Goal: Transaction & Acquisition: Purchase product/service

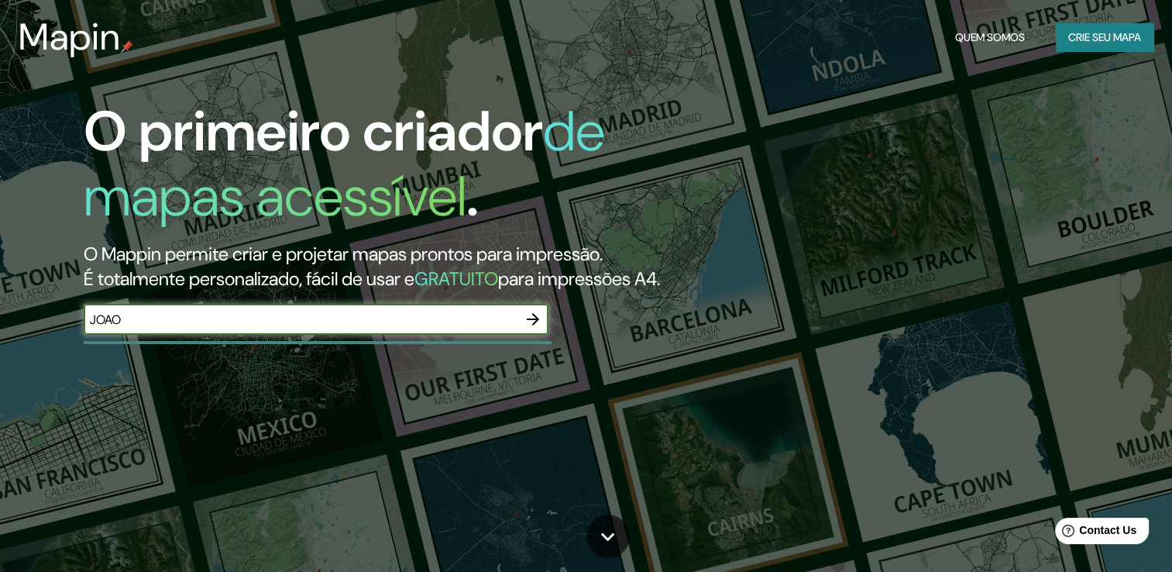
type input "joao pessoa"
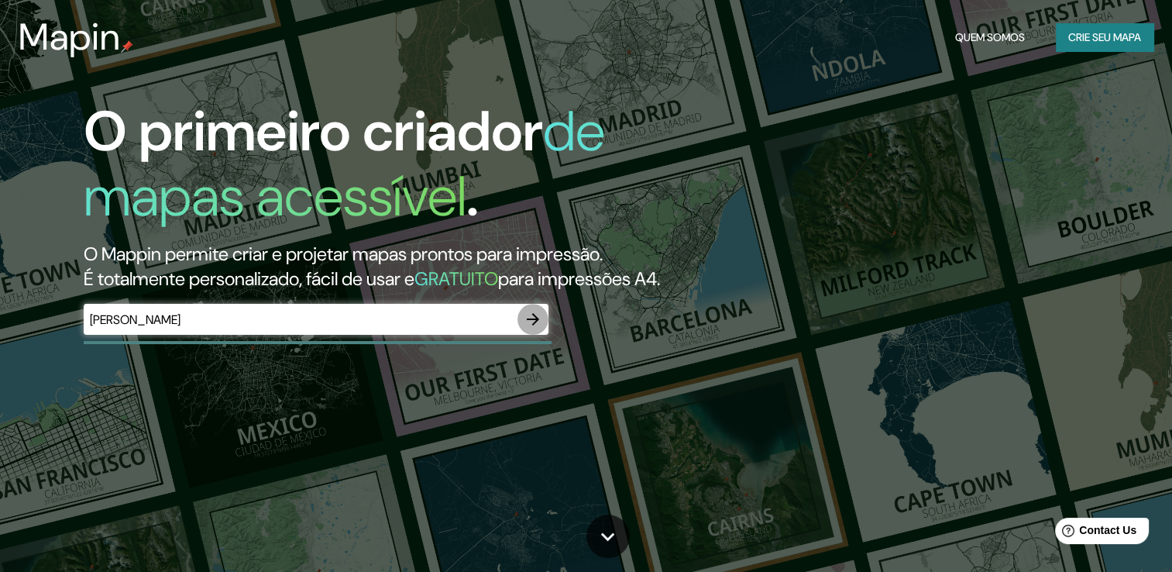
click at [524, 328] on icon "button" at bounding box center [533, 319] width 19 height 19
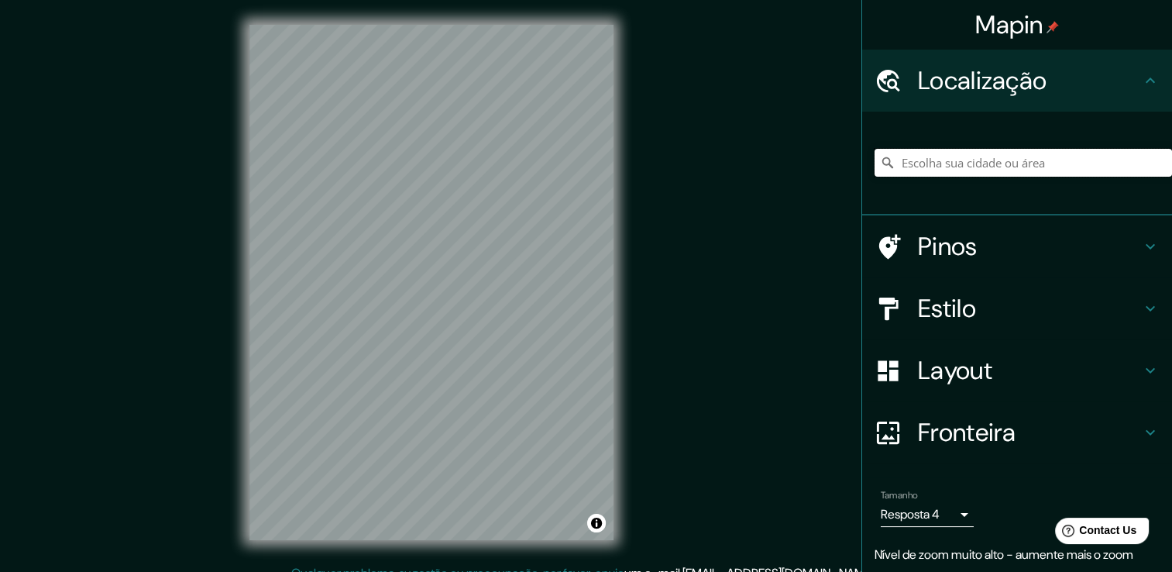
click at [969, 154] on input "Escolha sua cidade ou área" at bounding box center [1023, 163] width 297 height 28
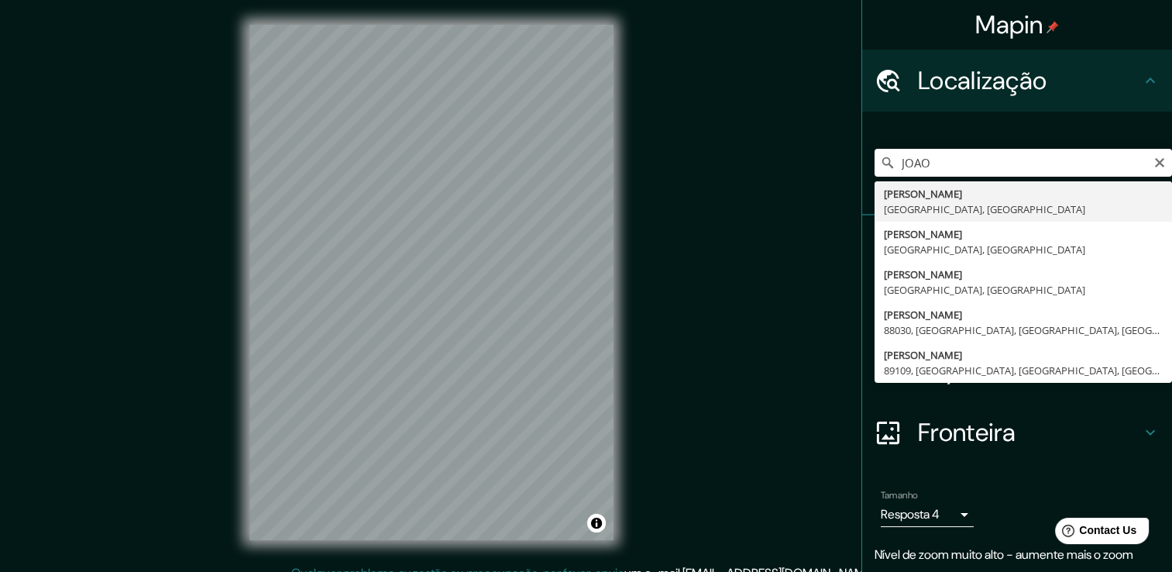
type input "João Pessoa, Paraíba, Brasil"
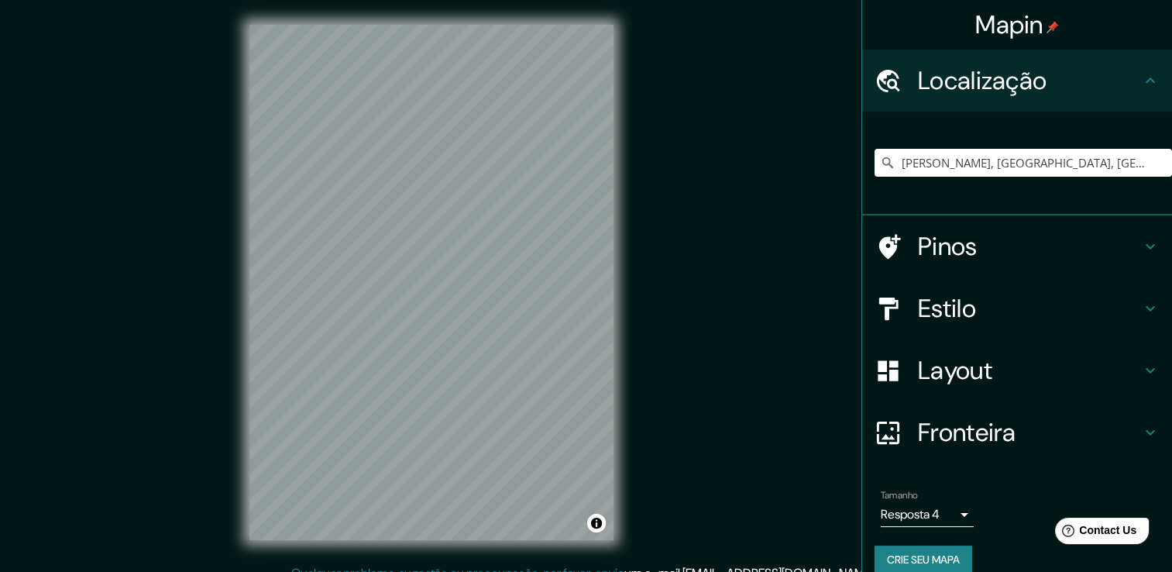
click at [1125, 252] on h4 "Pinos" at bounding box center [1029, 246] width 223 height 31
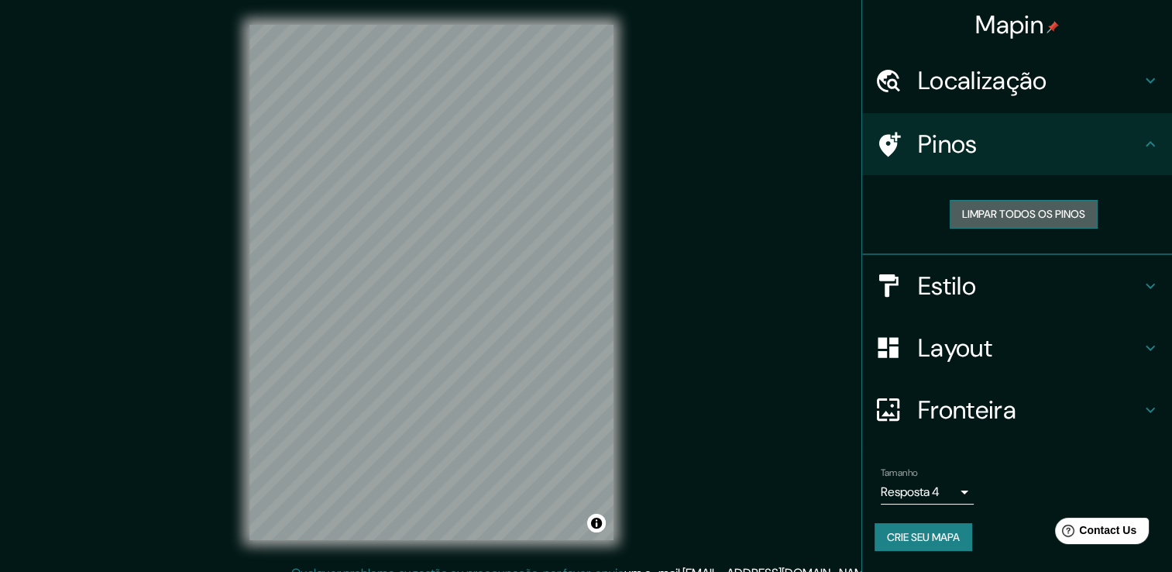
click at [1036, 211] on font "Limpar todos os pinos" at bounding box center [1023, 214] width 123 height 19
click at [1131, 165] on div "Pinos" at bounding box center [1017, 144] width 310 height 62
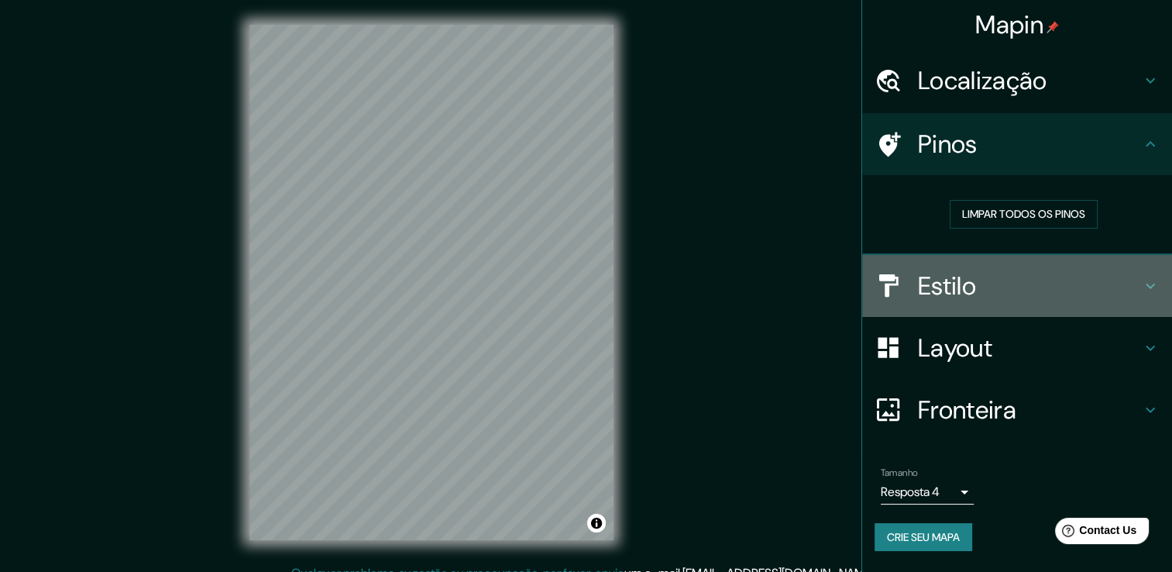
click at [923, 290] on h4 "Estilo" at bounding box center [1029, 285] width 223 height 31
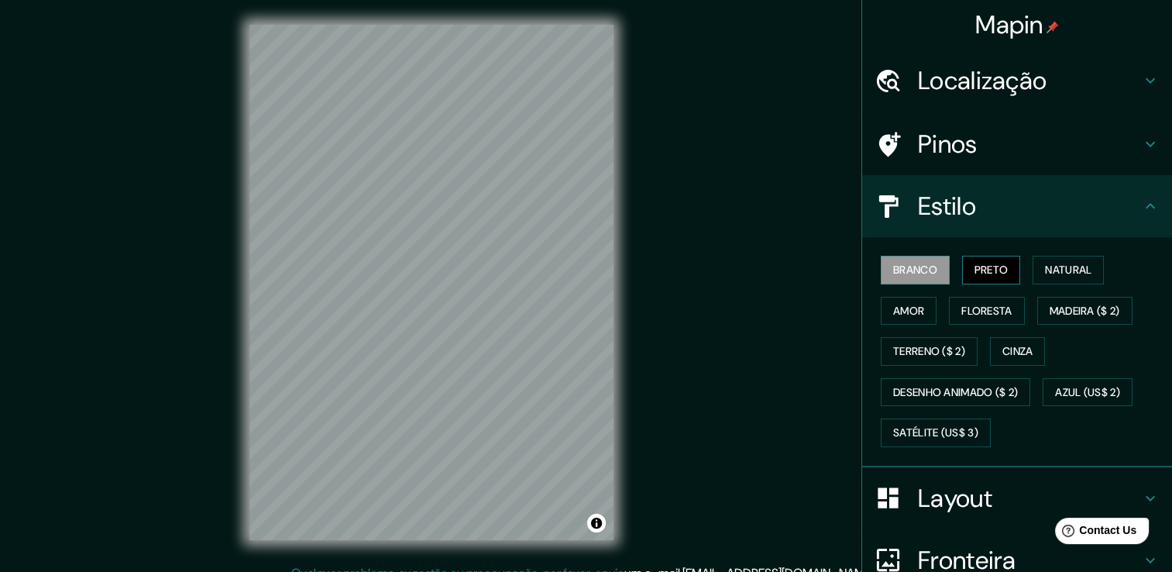
click at [978, 266] on font "Preto" at bounding box center [992, 269] width 34 height 19
click at [1058, 266] on font "Natural" at bounding box center [1068, 269] width 46 height 19
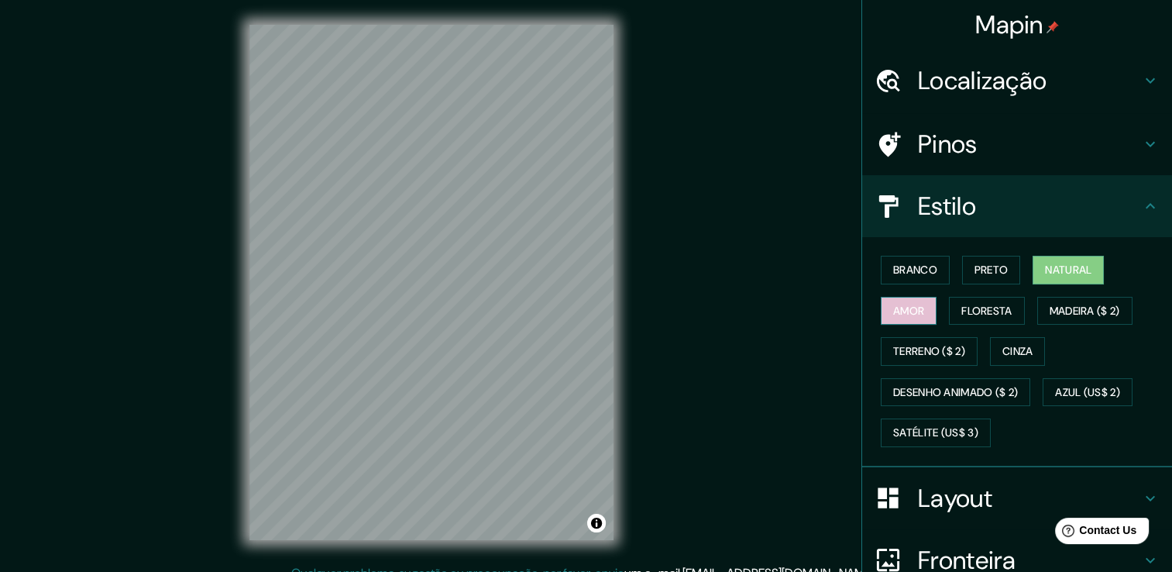
click at [905, 315] on font "Amor" at bounding box center [908, 310] width 31 height 19
click at [949, 315] on button "Floresta" at bounding box center [986, 311] width 75 height 29
click at [893, 301] on font "Amor" at bounding box center [908, 310] width 31 height 19
click at [949, 310] on button "Floresta" at bounding box center [986, 311] width 75 height 29
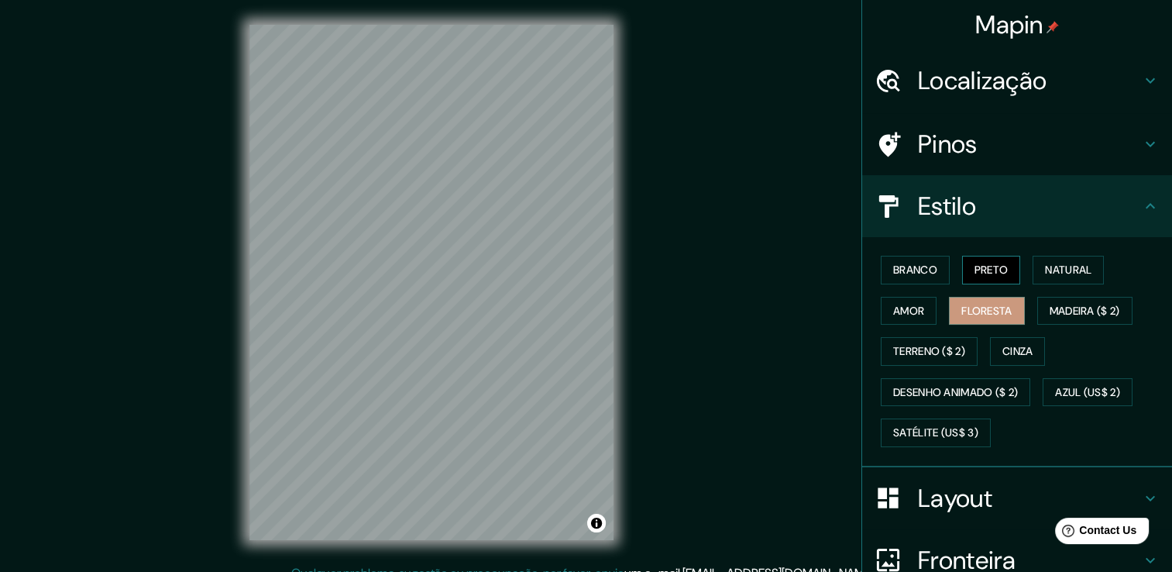
click at [982, 256] on button "Preto" at bounding box center [991, 270] width 59 height 29
click at [1085, 272] on font "Natural" at bounding box center [1068, 269] width 46 height 19
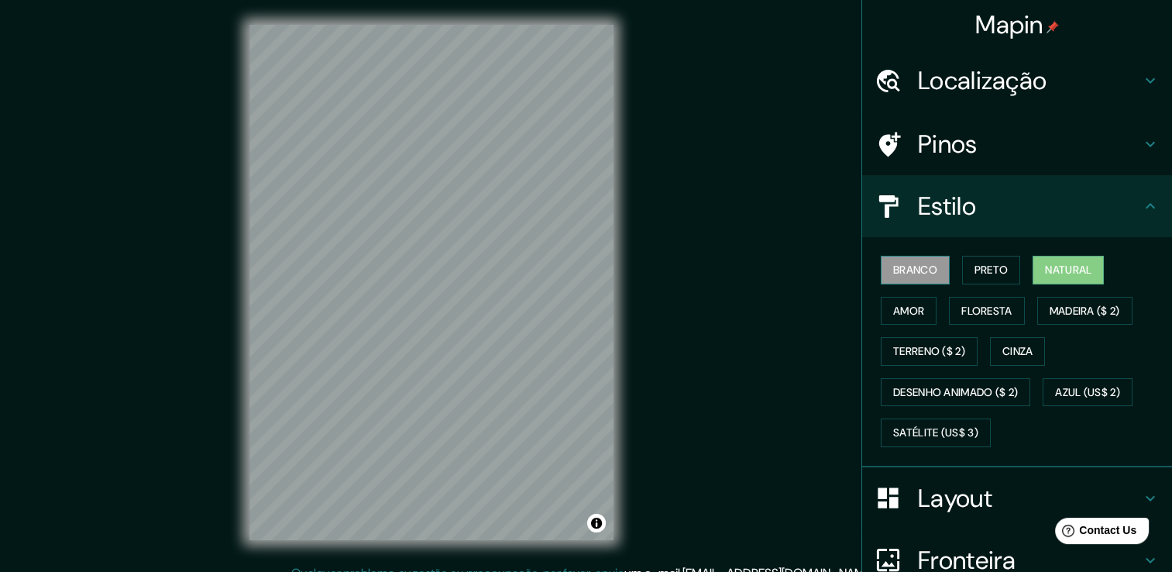
click at [899, 271] on font "Branco" at bounding box center [915, 269] width 44 height 19
click at [1055, 266] on font "Natural" at bounding box center [1068, 269] width 46 height 19
click at [993, 302] on font "Floresta" at bounding box center [986, 310] width 50 height 19
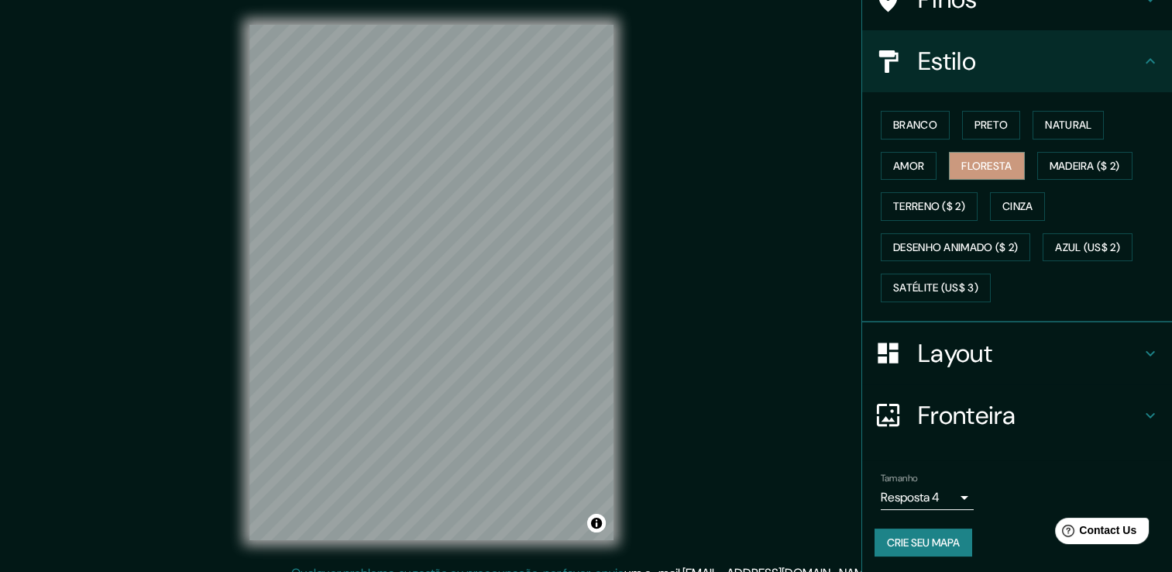
click at [1035, 363] on h4 "Layout" at bounding box center [1029, 353] width 223 height 31
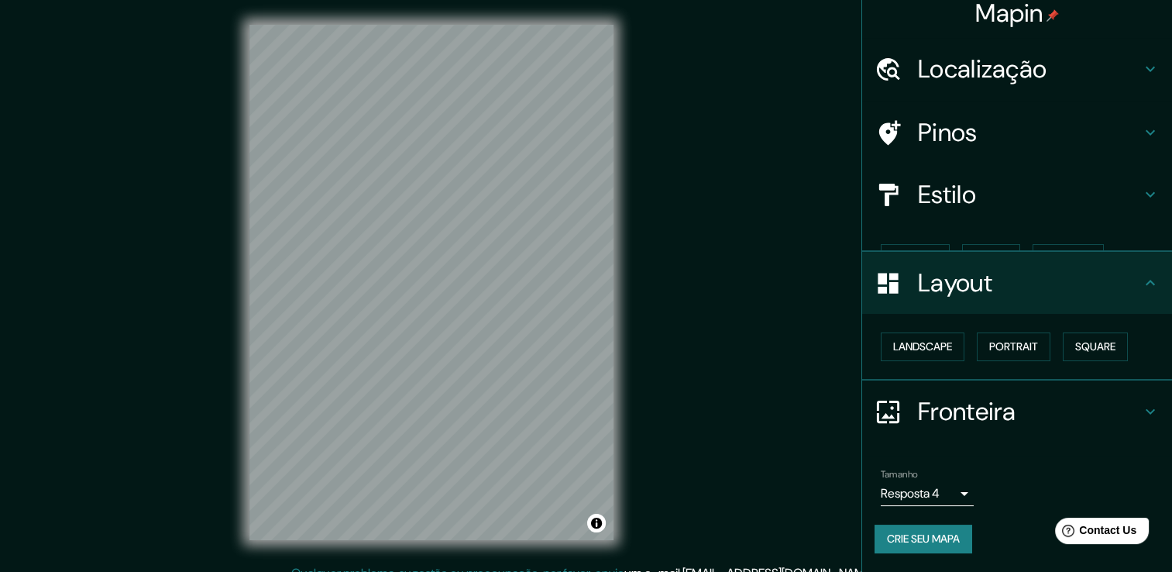
scroll to position [17, 0]
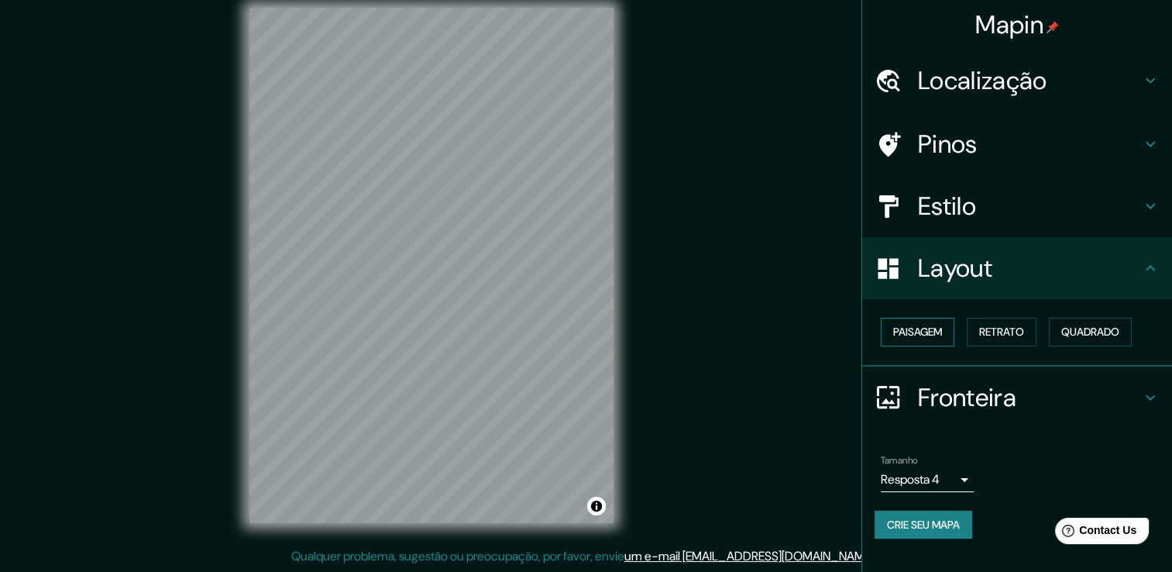
click at [924, 332] on font "Paisagem" at bounding box center [917, 331] width 49 height 19
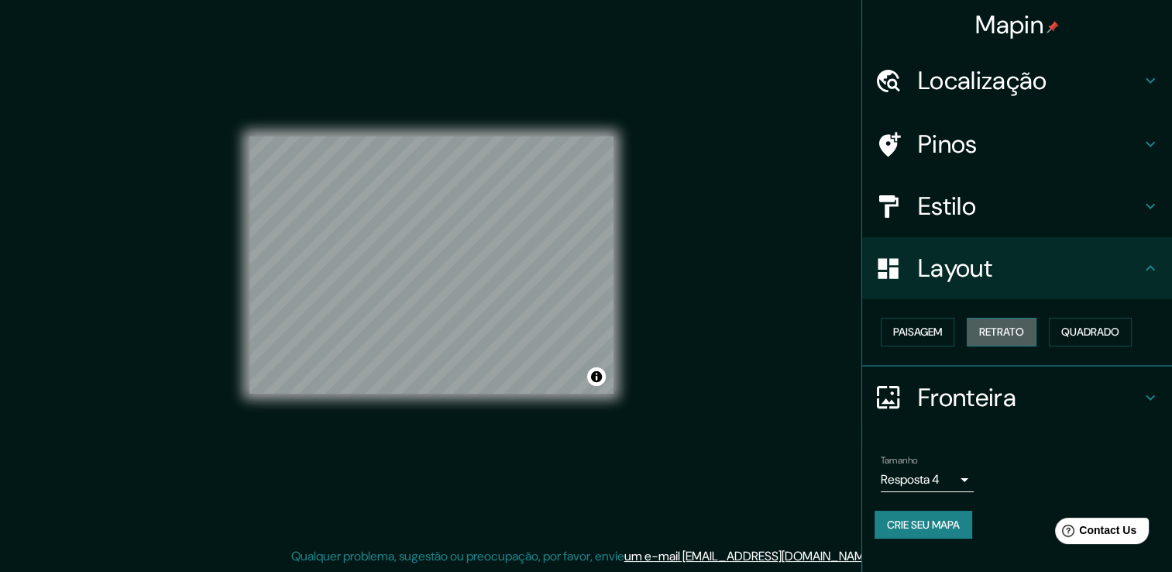
click at [993, 331] on font "Retrato" at bounding box center [1001, 331] width 45 height 19
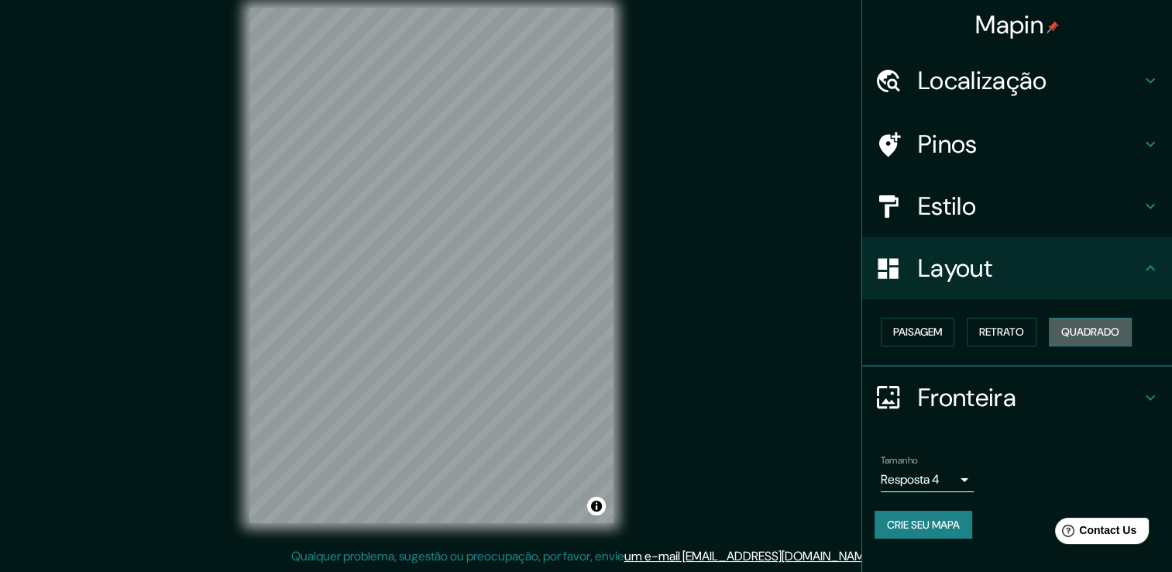
click at [1083, 331] on font "Quadrado" at bounding box center [1090, 331] width 58 height 19
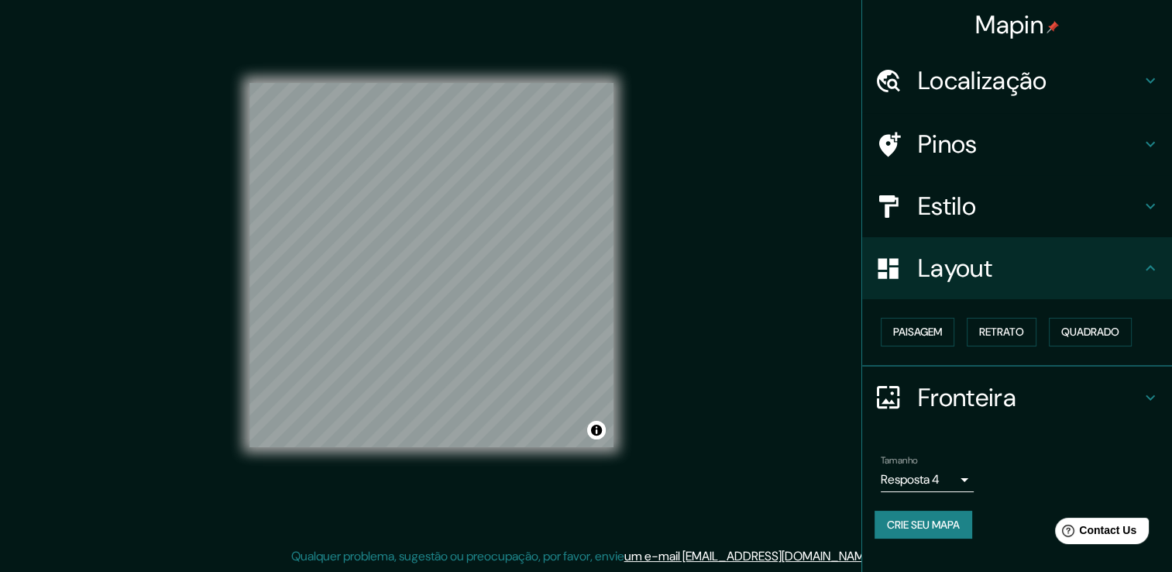
click at [1001, 387] on h4 "Fronteira" at bounding box center [1029, 397] width 223 height 31
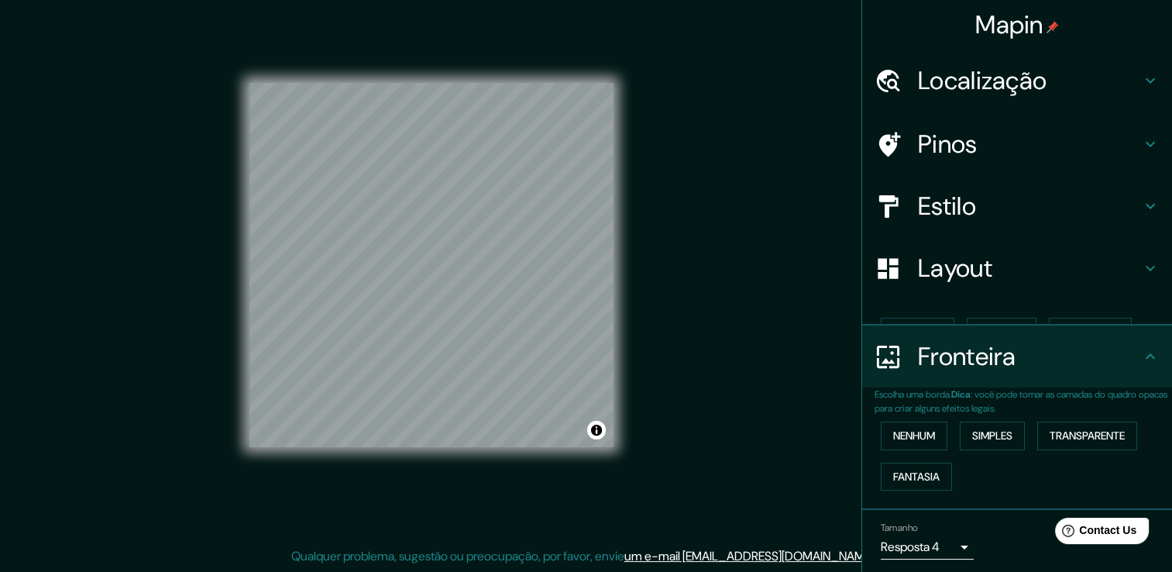
scroll to position [26, 0]
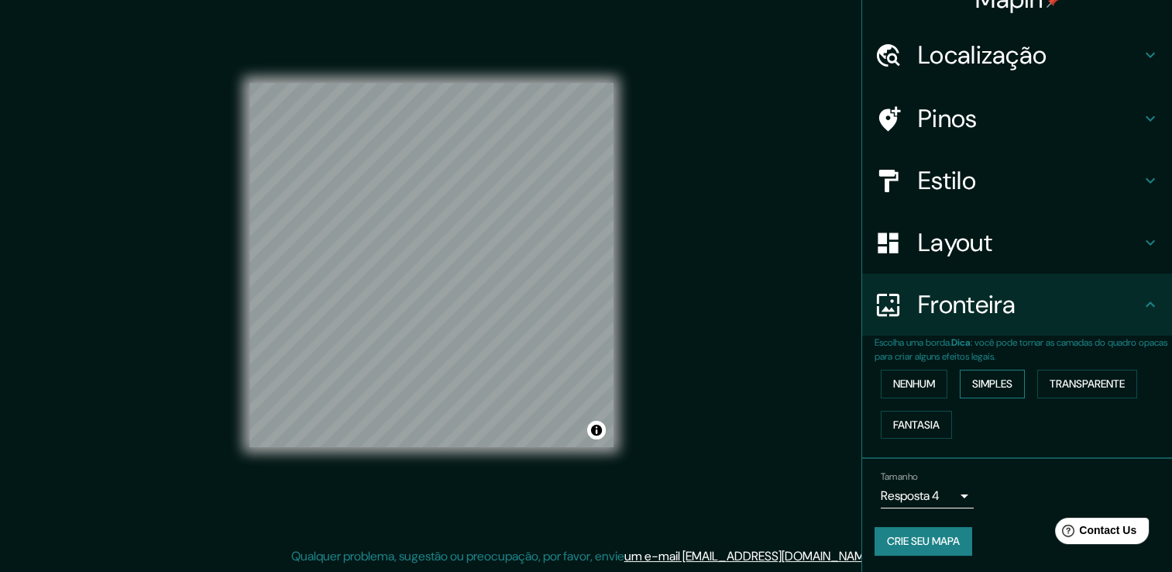
click at [1020, 387] on button "Simples" at bounding box center [992, 384] width 65 height 29
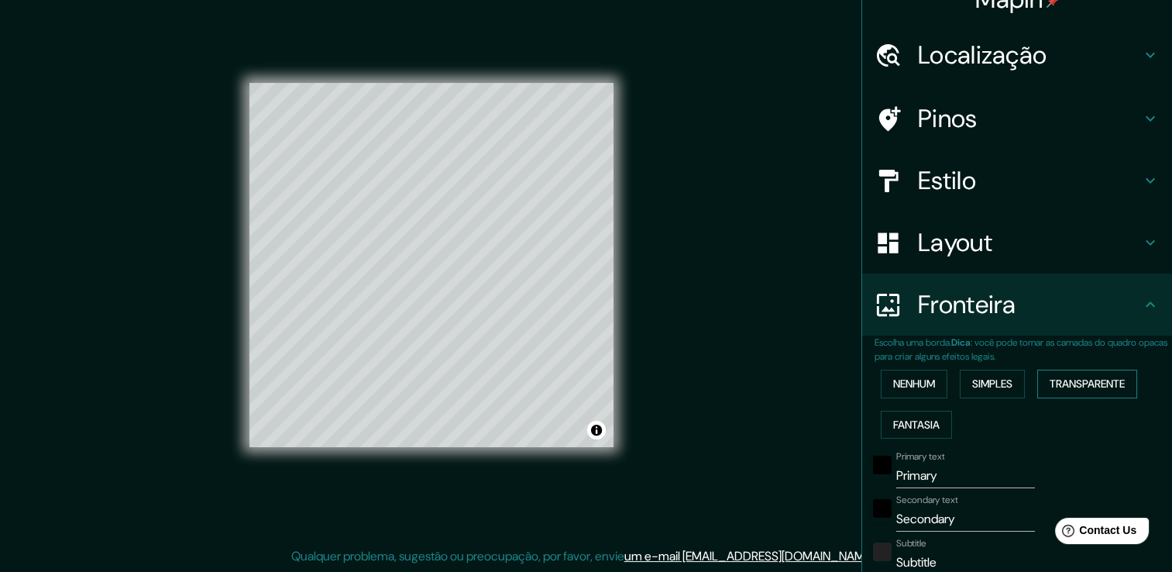
click at [1109, 374] on font "Transparente" at bounding box center [1087, 383] width 75 height 19
click at [914, 374] on font "Nenhum" at bounding box center [914, 383] width 42 height 19
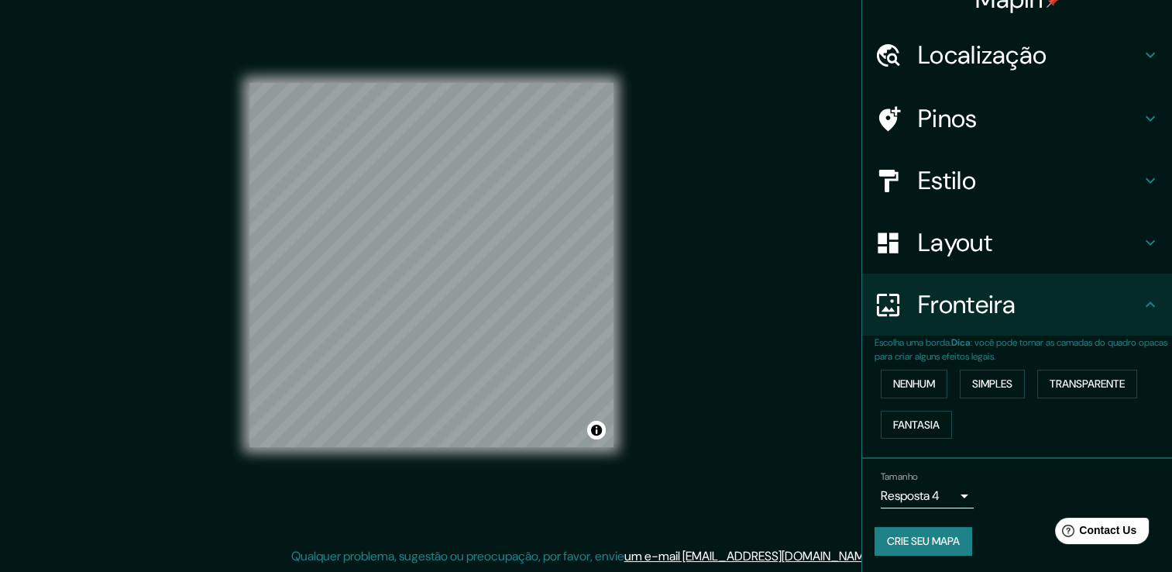
click at [931, 550] on button "Crie seu mapa" at bounding box center [924, 541] width 98 height 29
click at [1032, 175] on h4 "Estilo" at bounding box center [1029, 180] width 223 height 31
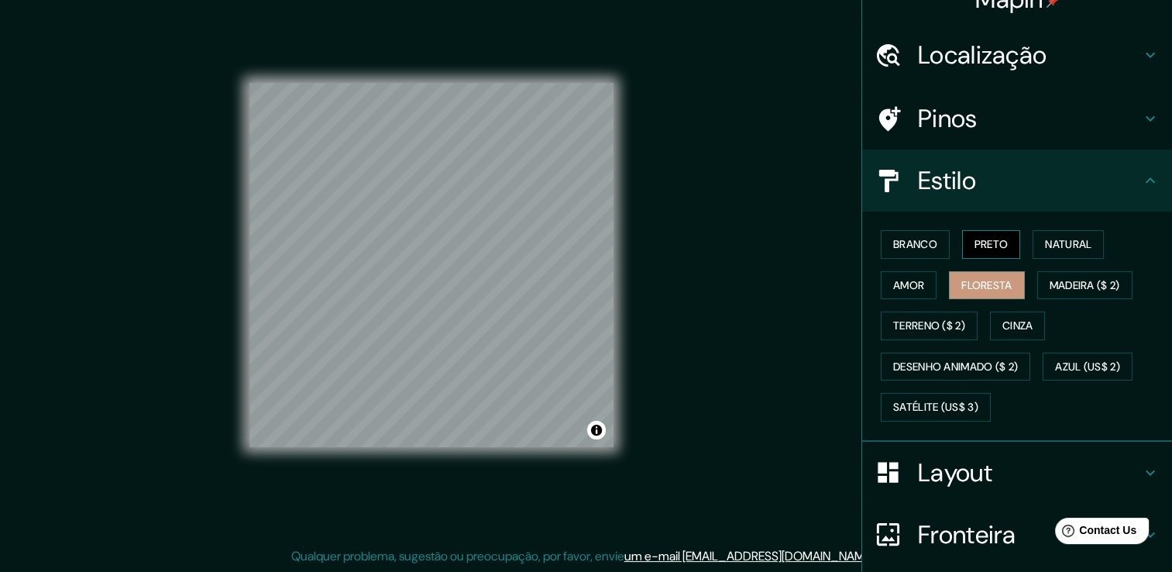
click at [988, 245] on font "Preto" at bounding box center [992, 244] width 34 height 19
click at [927, 246] on font "Branco" at bounding box center [915, 244] width 44 height 19
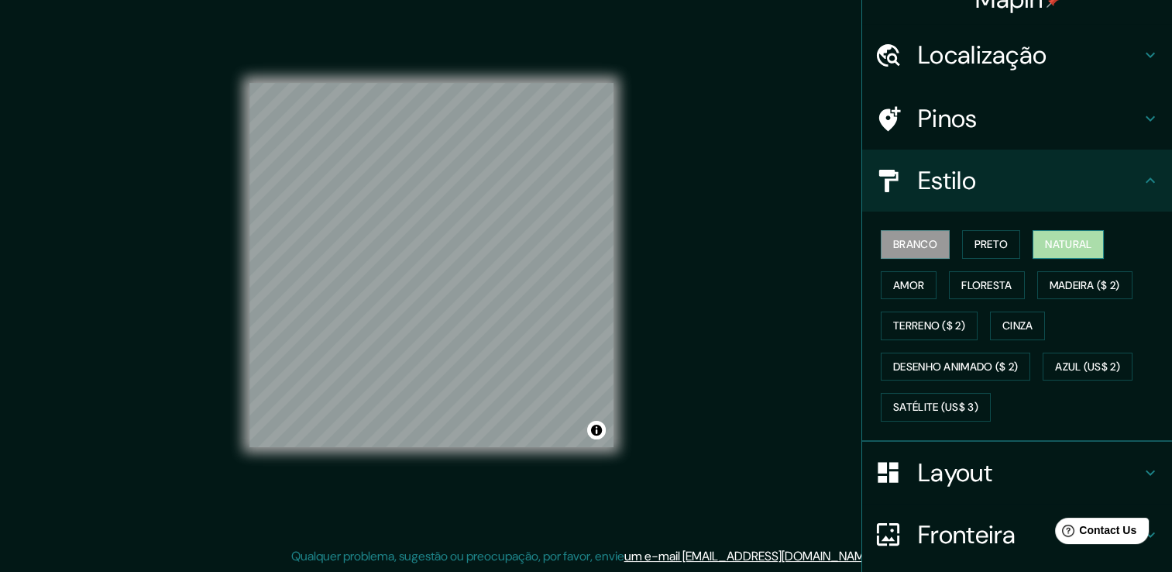
click at [1033, 247] on button "Natural" at bounding box center [1068, 244] width 71 height 29
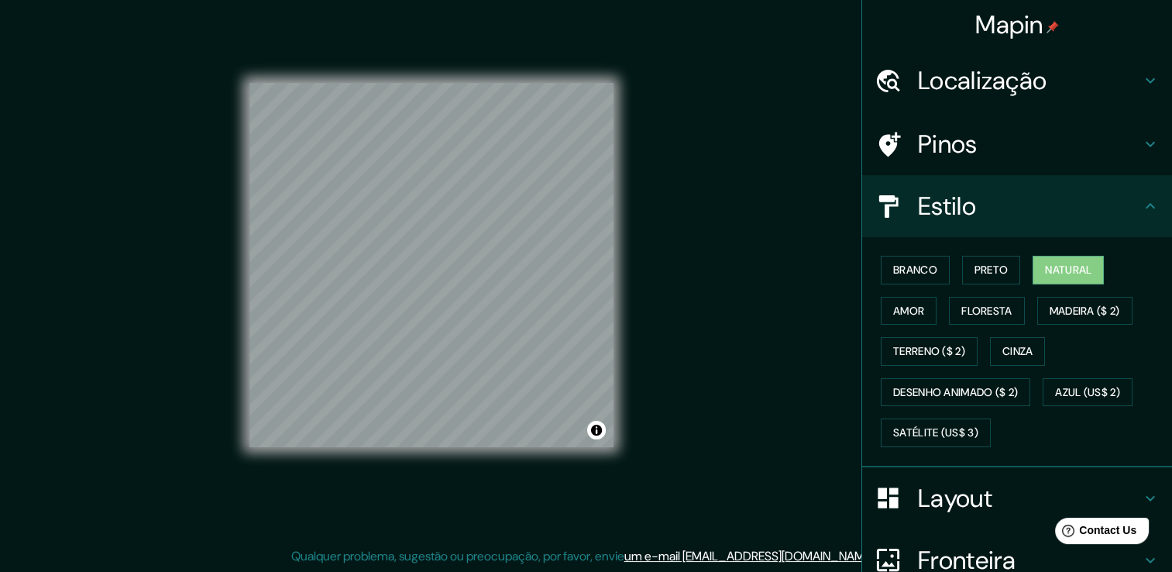
scroll to position [145, 0]
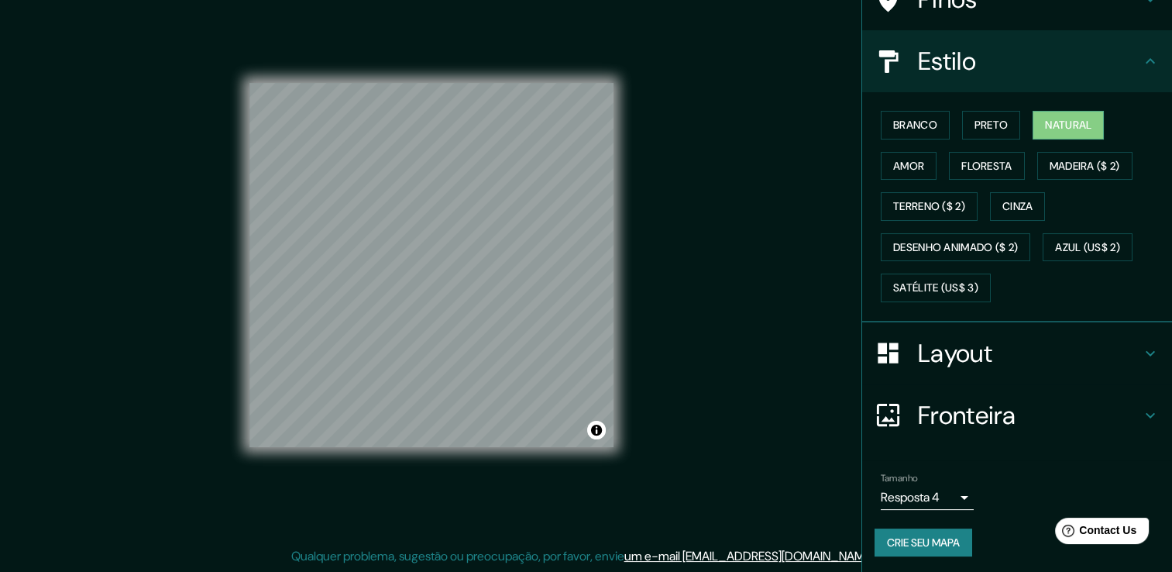
click at [909, 537] on font "Crie seu mapa" at bounding box center [923, 542] width 73 height 19
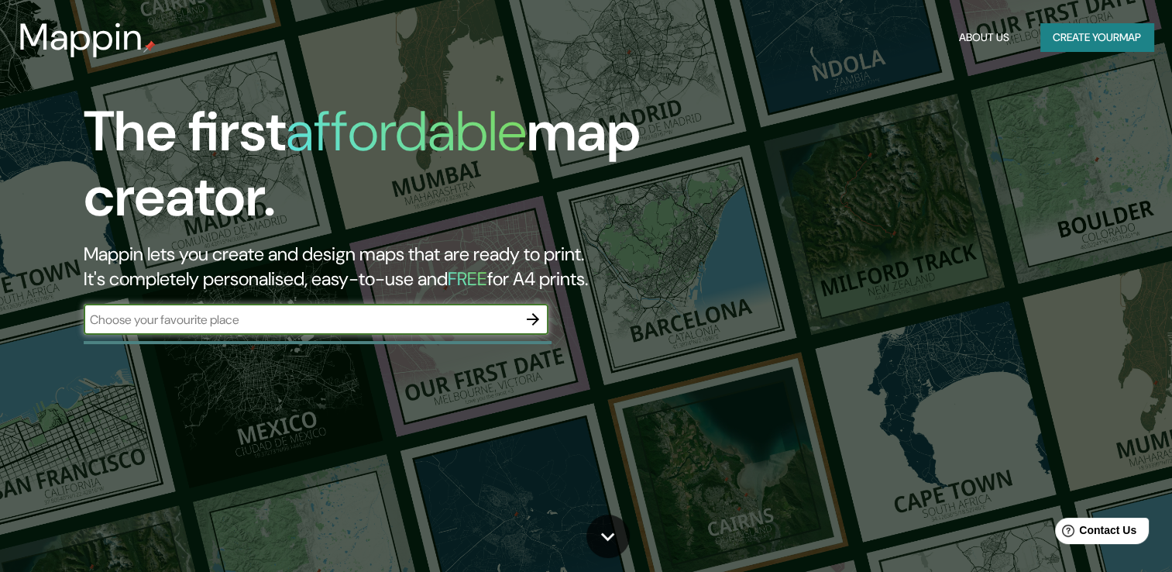
click at [376, 316] on div "The first affordable map creator. Mappin lets you create and design maps that a…" at bounding box center [376, 224] width 703 height 251
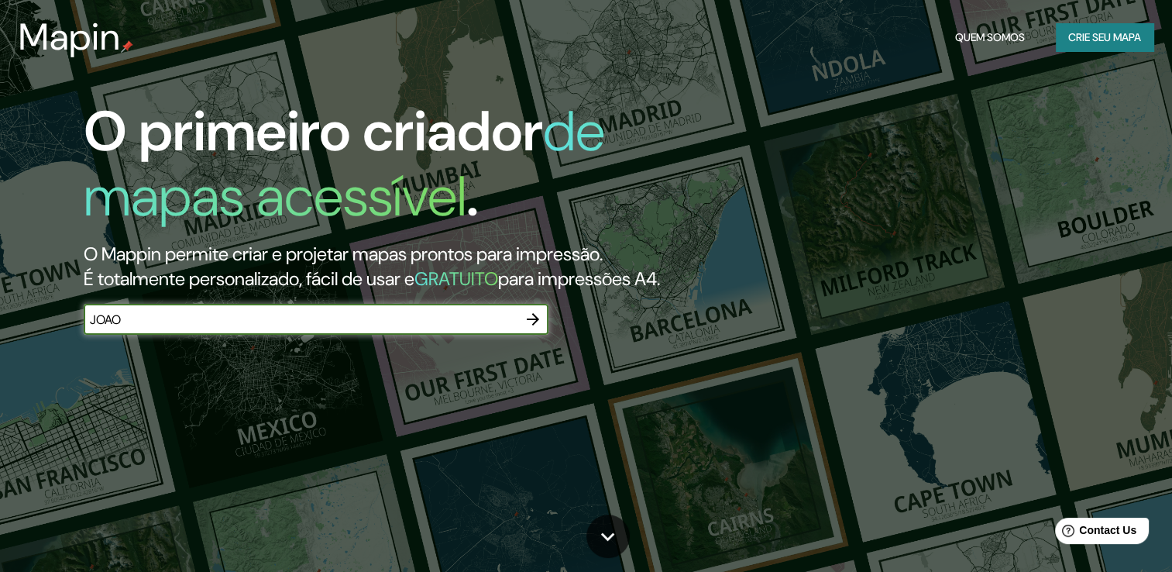
type input "[PERSON_NAME]"
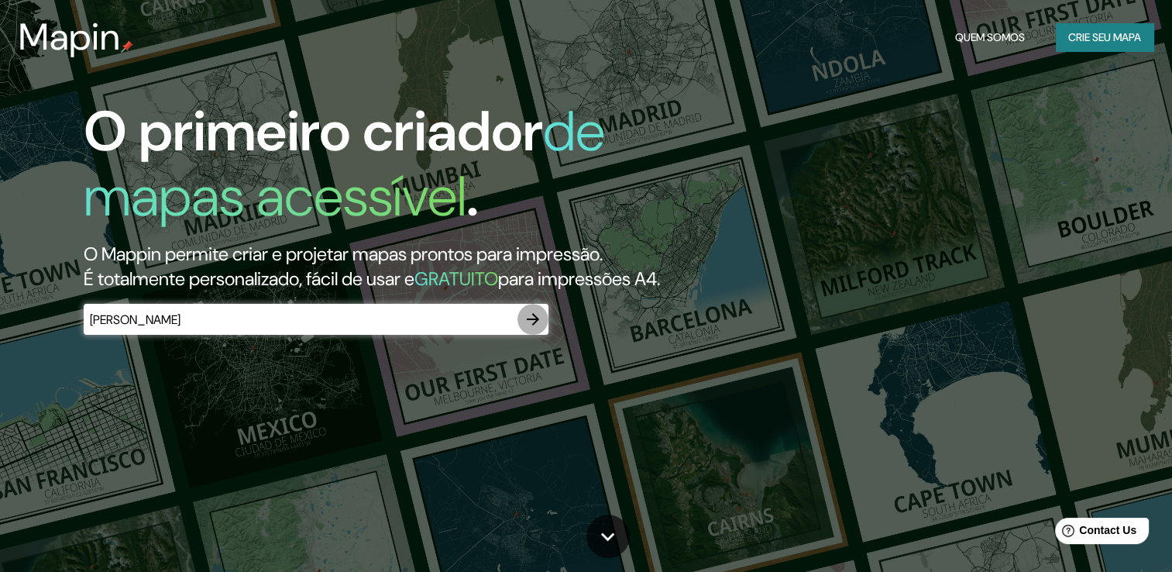
click button "button" at bounding box center [532, 319] width 31 height 31
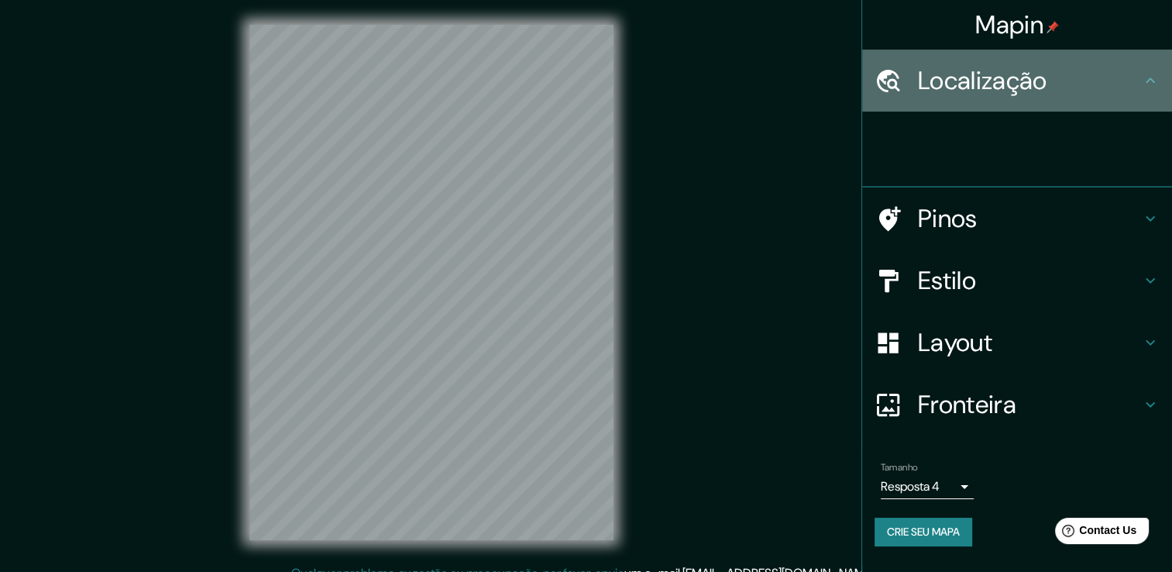
click at [1100, 67] on h4 "Localização" at bounding box center [1029, 80] width 223 height 31
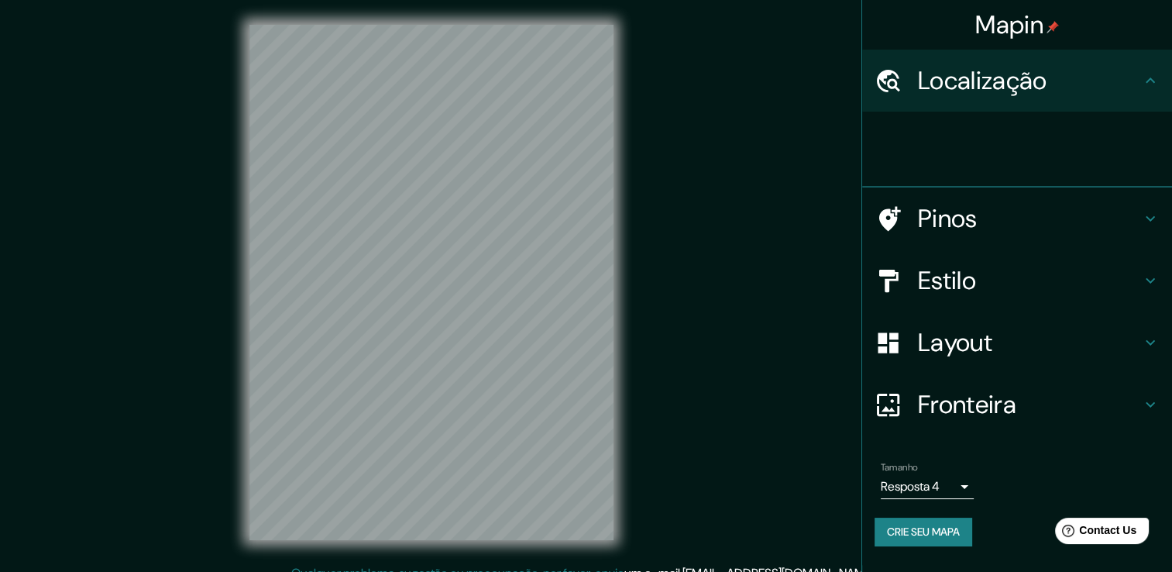
click at [1143, 71] on icon at bounding box center [1150, 80] width 19 height 19
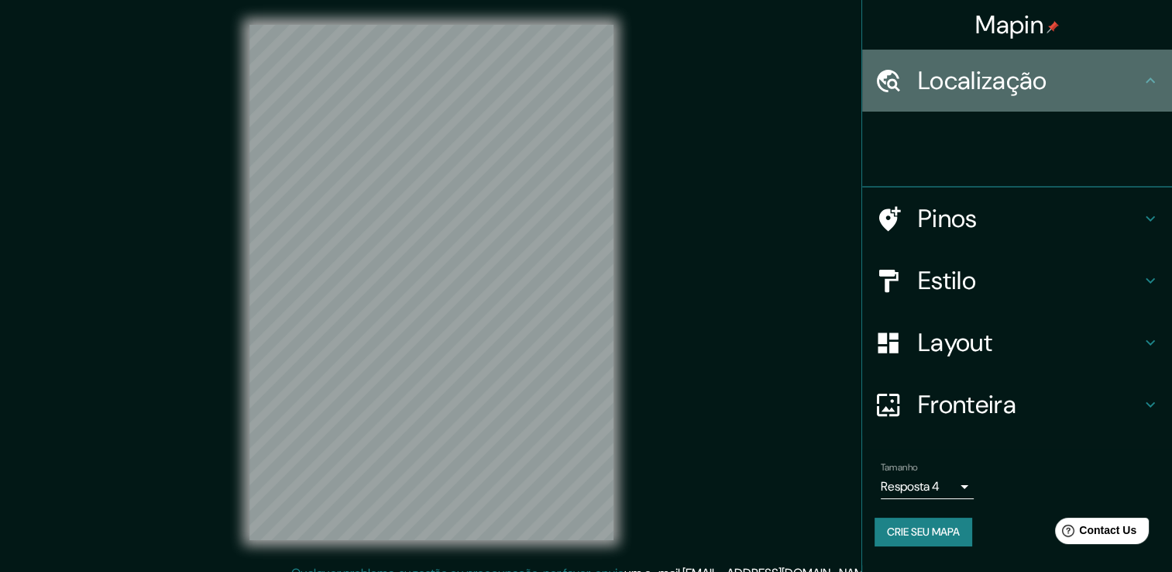
click at [1157, 79] on icon at bounding box center [1150, 80] width 19 height 19
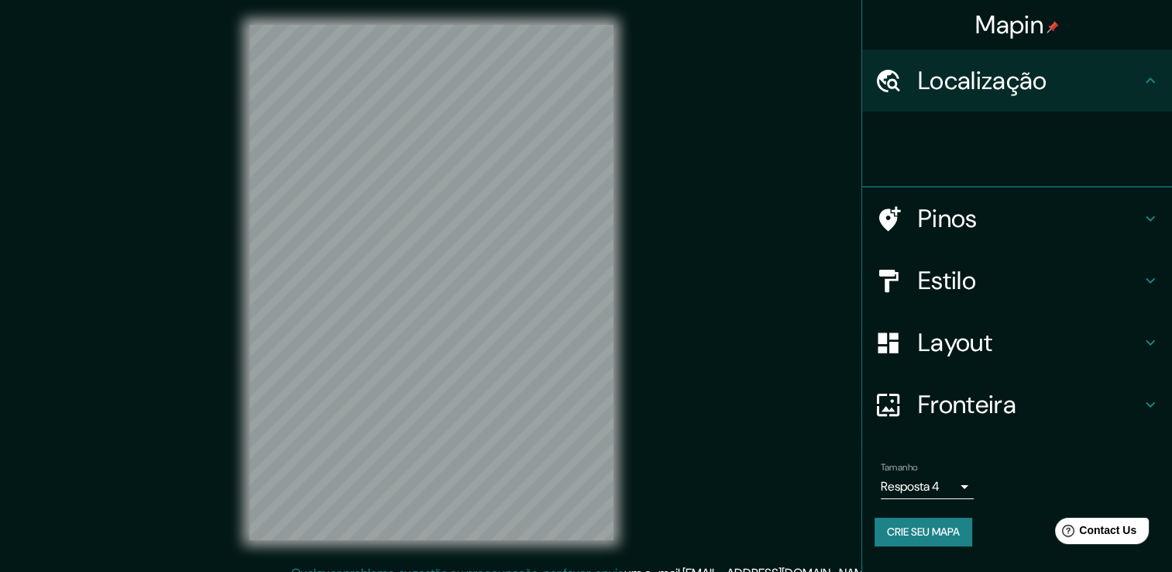
click at [1157, 79] on icon at bounding box center [1150, 80] width 19 height 19
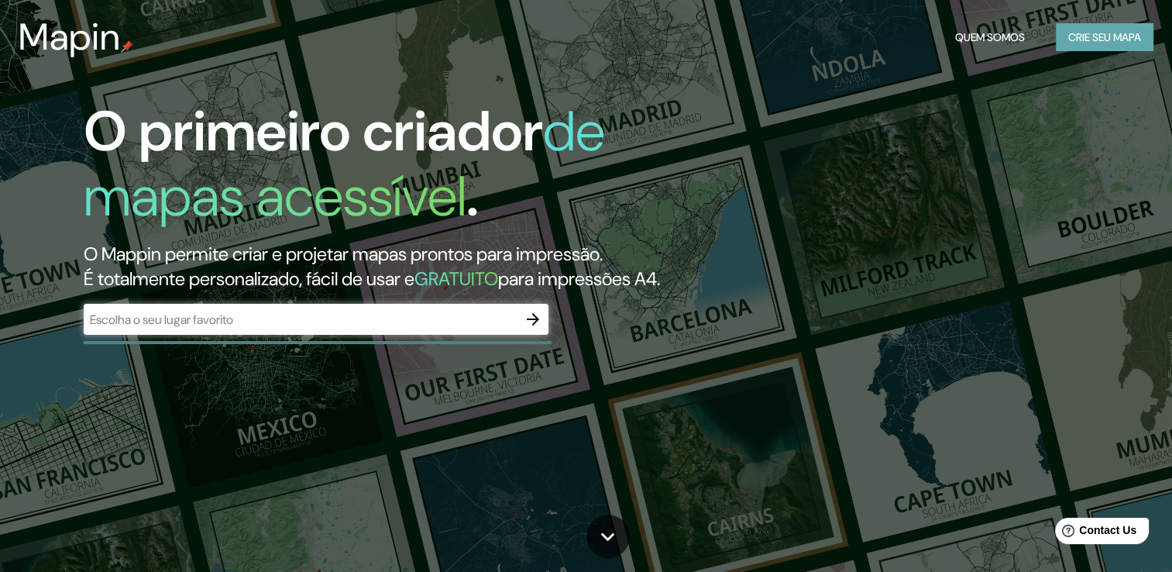
click at [1115, 26] on button "Crie seu mapa" at bounding box center [1105, 37] width 98 height 29
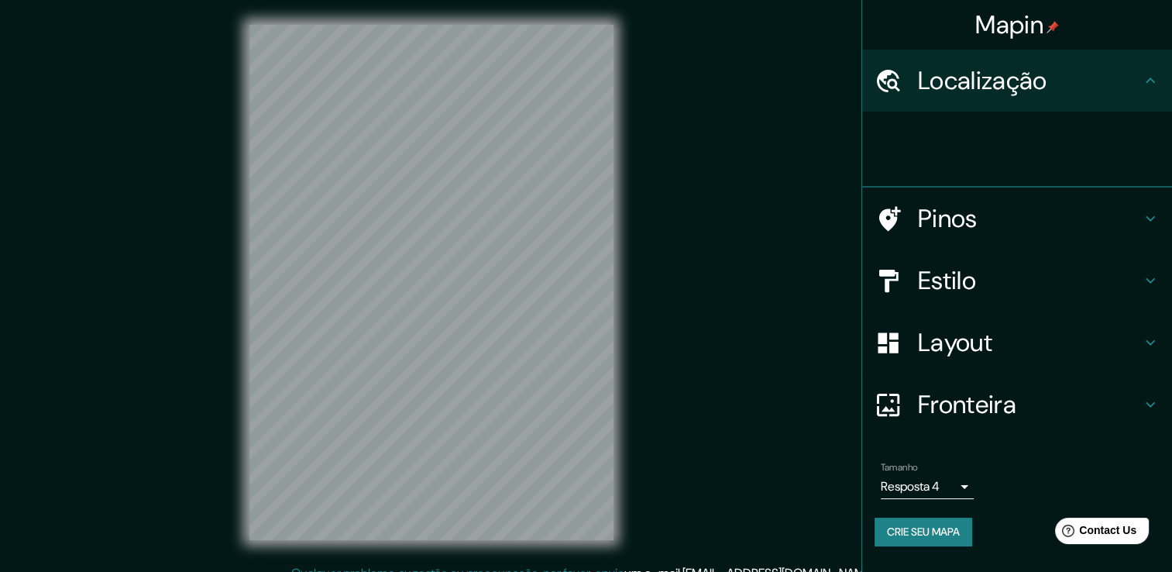
click at [1008, 92] on h4 "Localização" at bounding box center [1029, 80] width 223 height 31
click at [1103, 88] on h4 "Localização" at bounding box center [1029, 80] width 223 height 31
click at [1126, 80] on h4 "Localização" at bounding box center [1029, 80] width 223 height 31
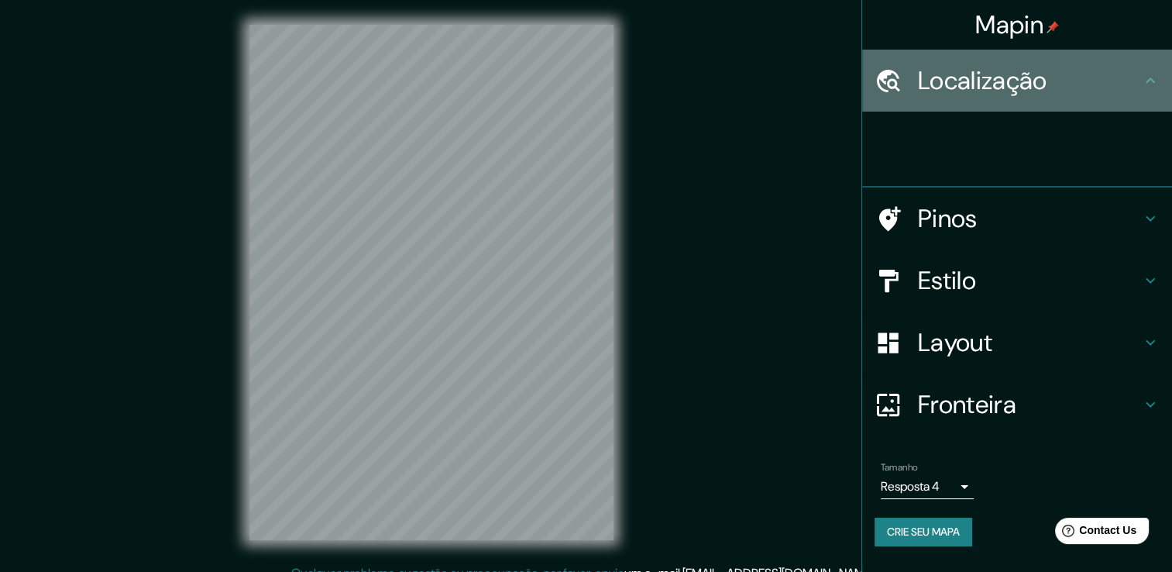
click at [1140, 80] on h4 "Localização" at bounding box center [1029, 80] width 223 height 31
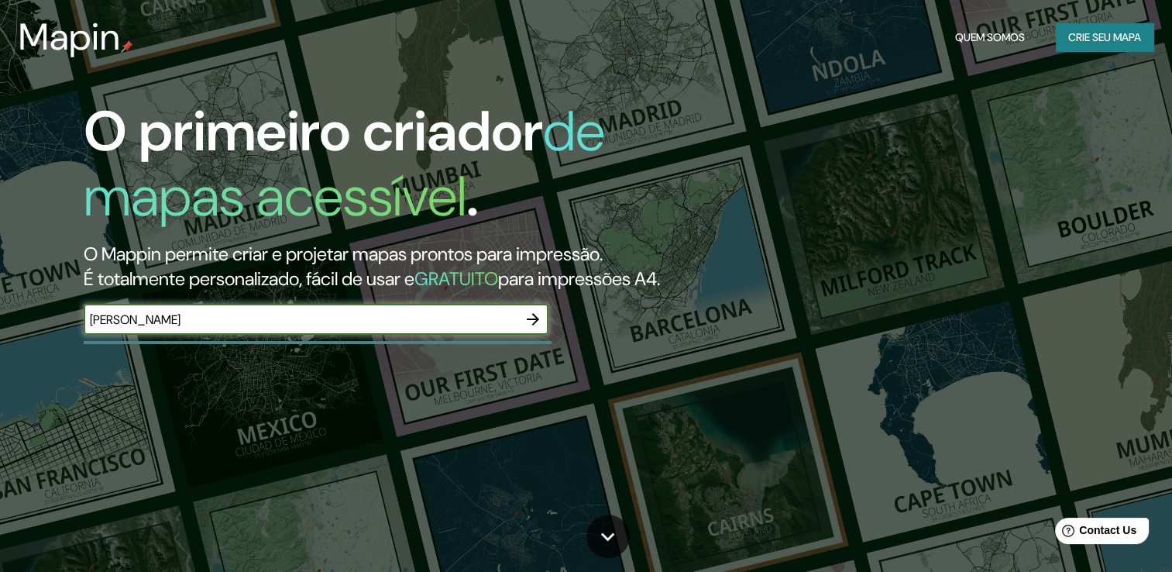
type input "JOAO PESSOA"
click at [533, 335] on button "button" at bounding box center [532, 319] width 31 height 31
type input "[PERSON_NAME]"
click at [533, 325] on icon "button" at bounding box center [533, 319] width 12 height 12
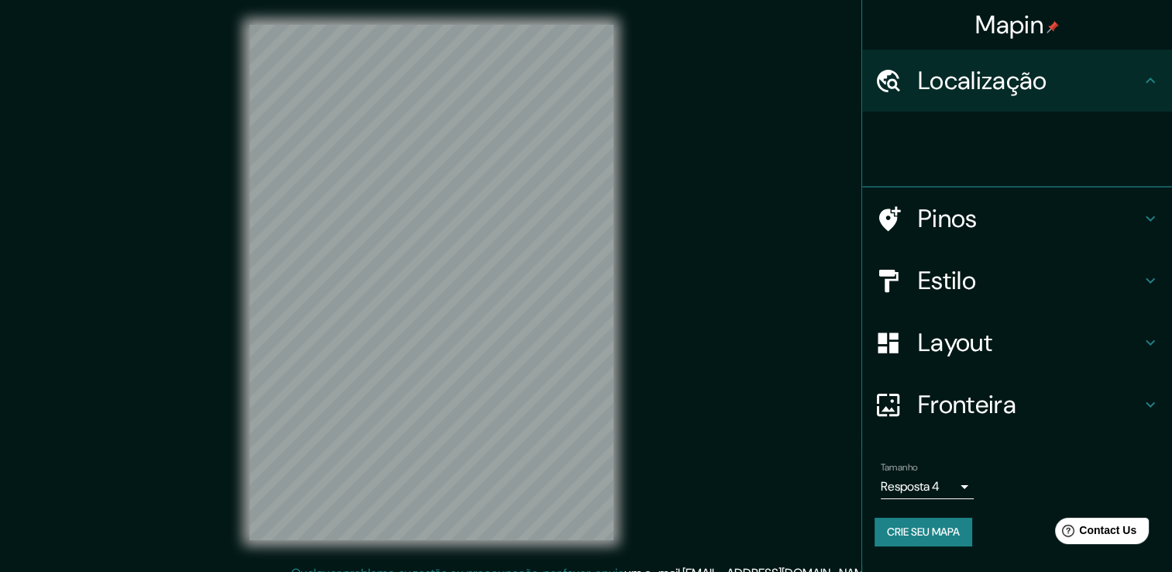
scroll to position [17, 0]
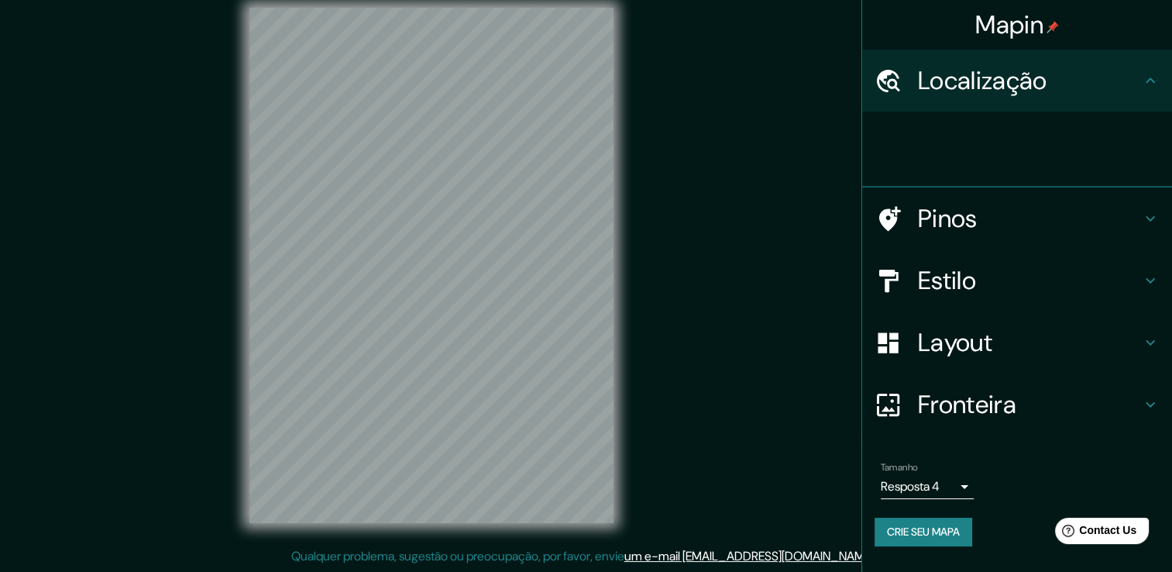
click at [992, 401] on h4 "Fronteira" at bounding box center [1029, 404] width 223 height 31
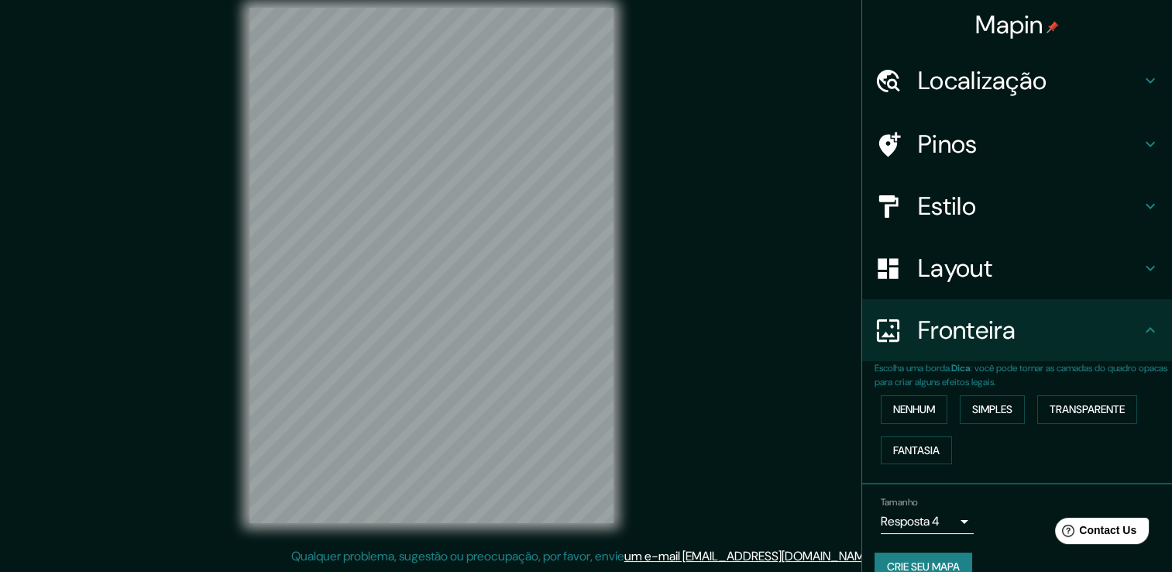
click at [1047, 295] on div "Layout" at bounding box center [1017, 268] width 310 height 62
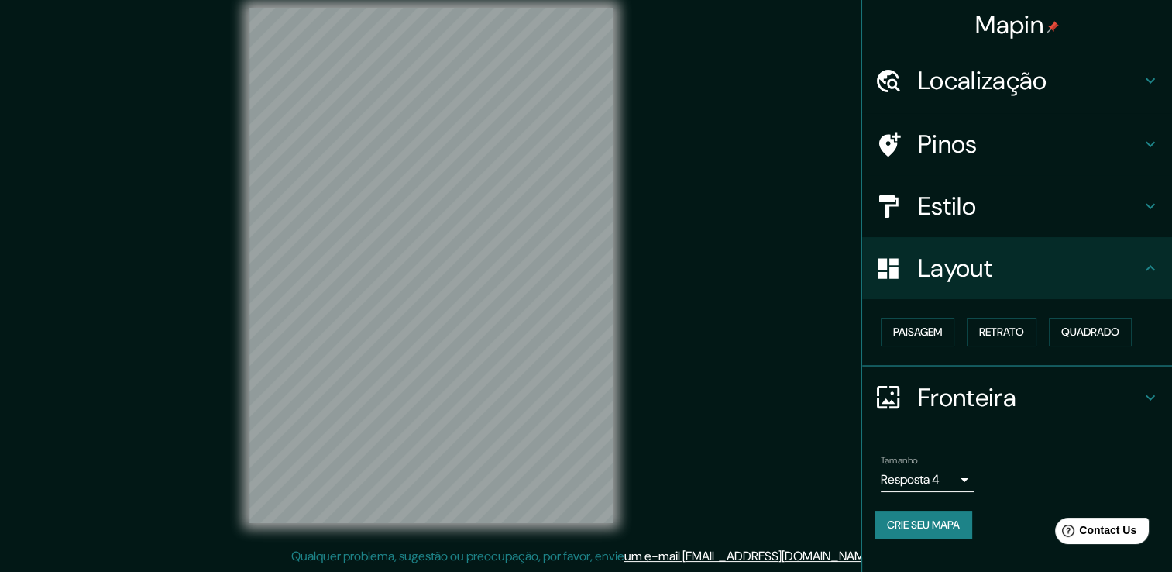
click at [978, 480] on div "Tamanho Resposta 4 single" at bounding box center [1017, 474] width 285 height 50
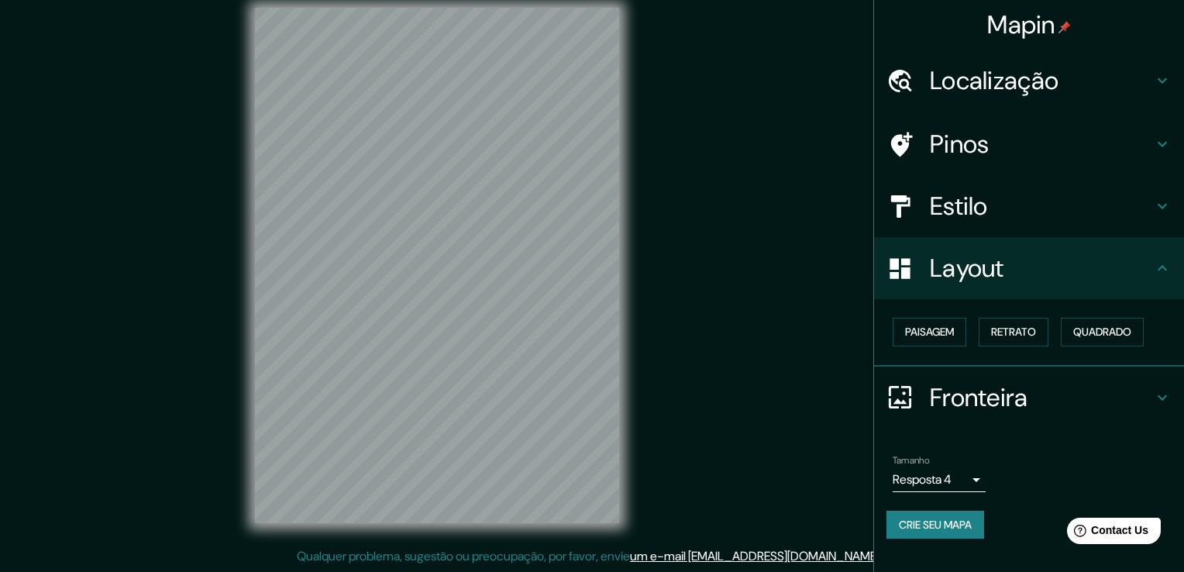
click at [956, 474] on body "Mapin Localização Pinos Estilo Layout Paisagem Retrato Quadrado Fronteira Escol…" at bounding box center [592, 269] width 1184 height 572
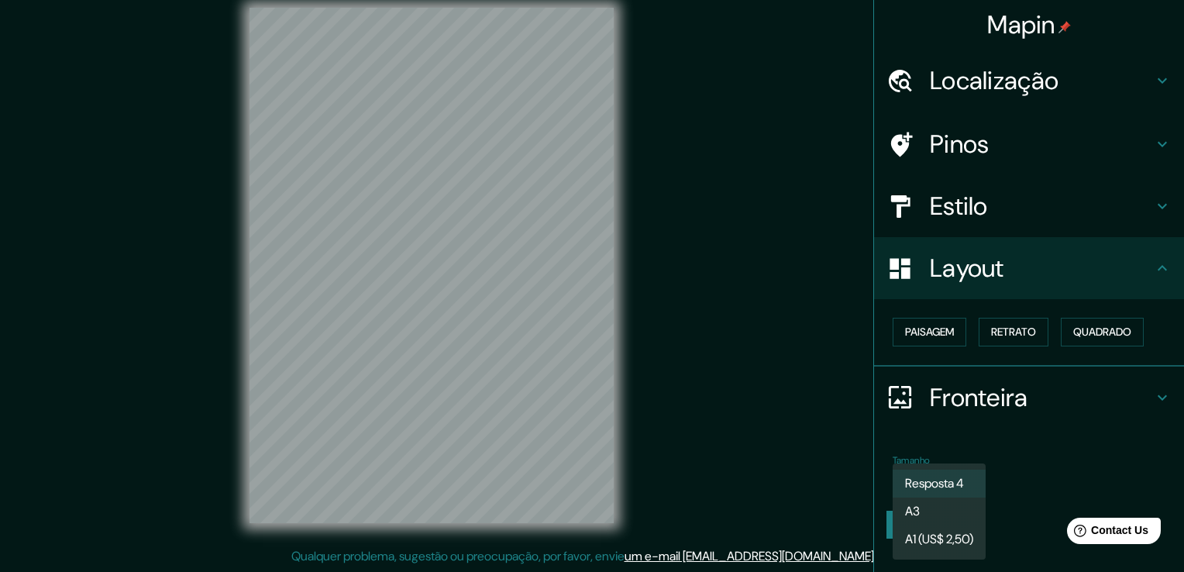
click at [960, 472] on li "Resposta 4" at bounding box center [938, 483] width 93 height 28
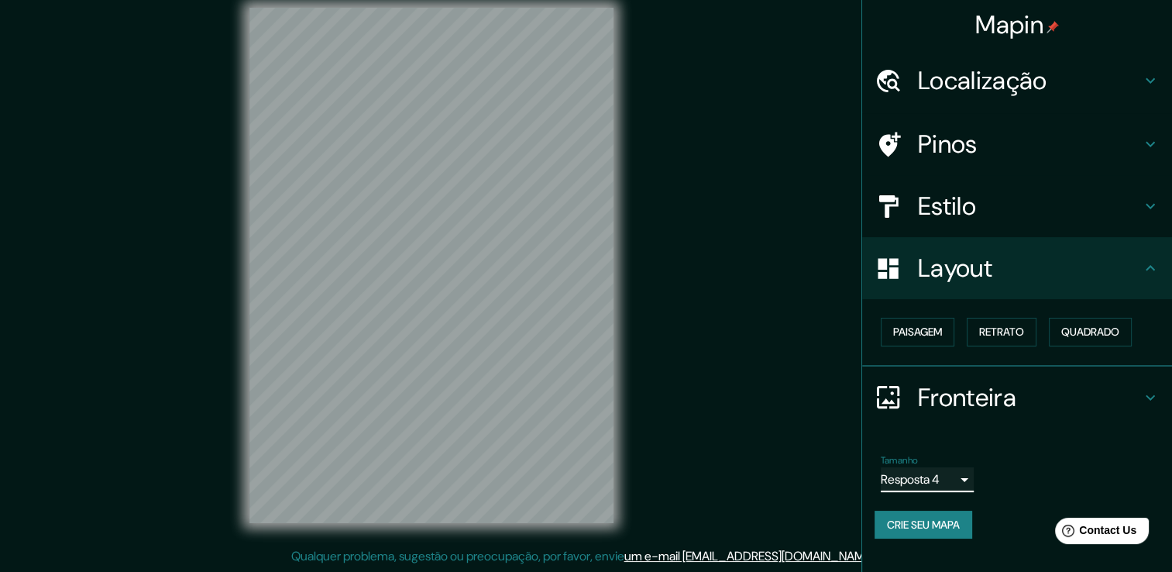
scroll to position [0, 0]
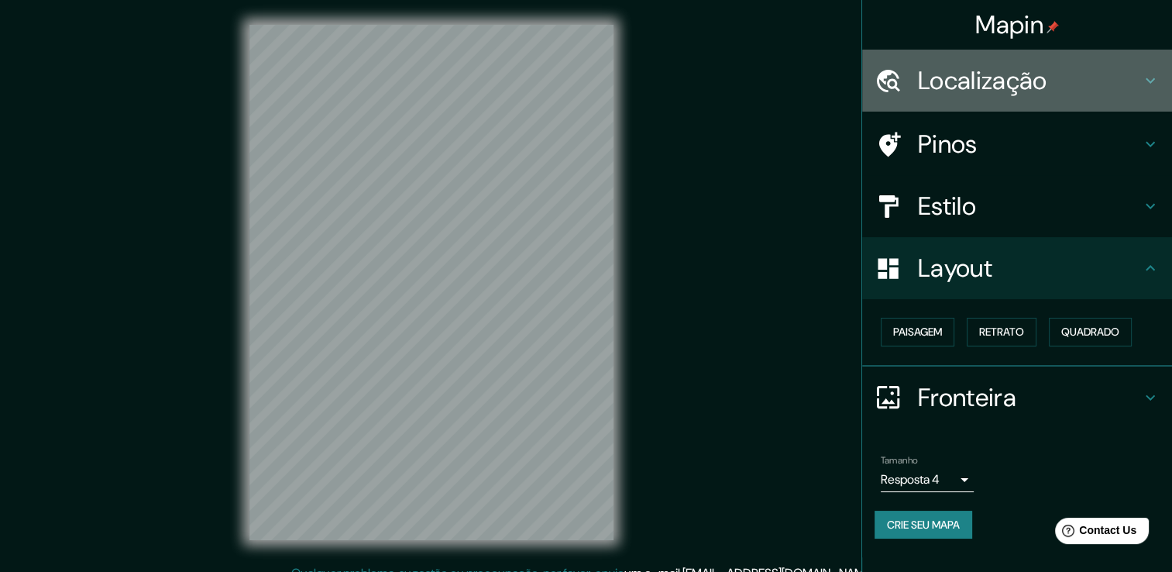
click at [1001, 77] on h4 "Localização" at bounding box center [1029, 80] width 223 height 31
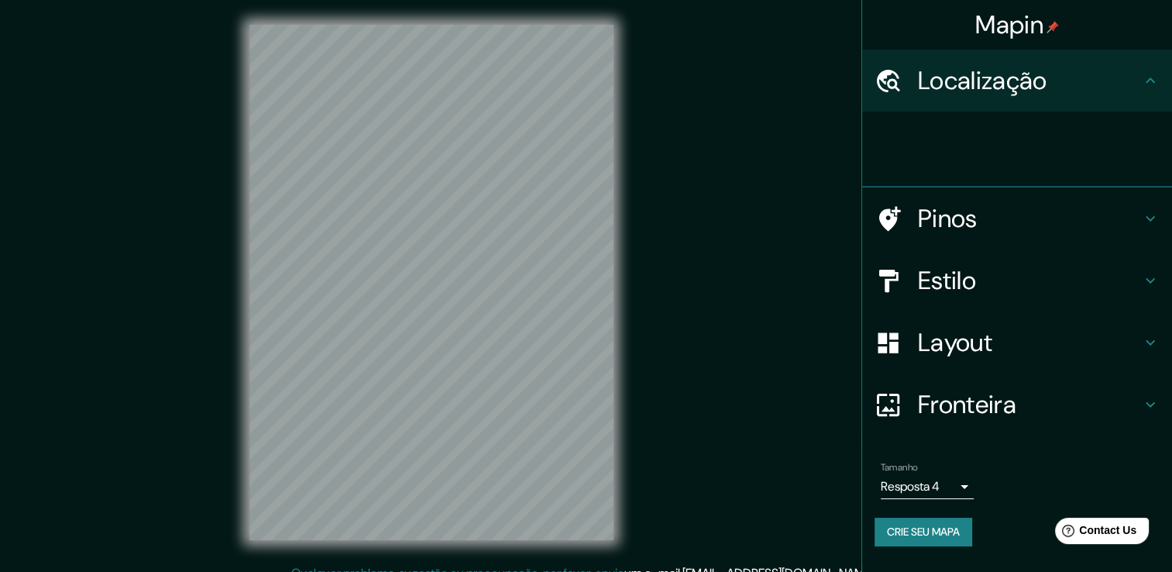
click at [933, 218] on h4 "Pinos" at bounding box center [1029, 218] width 223 height 31
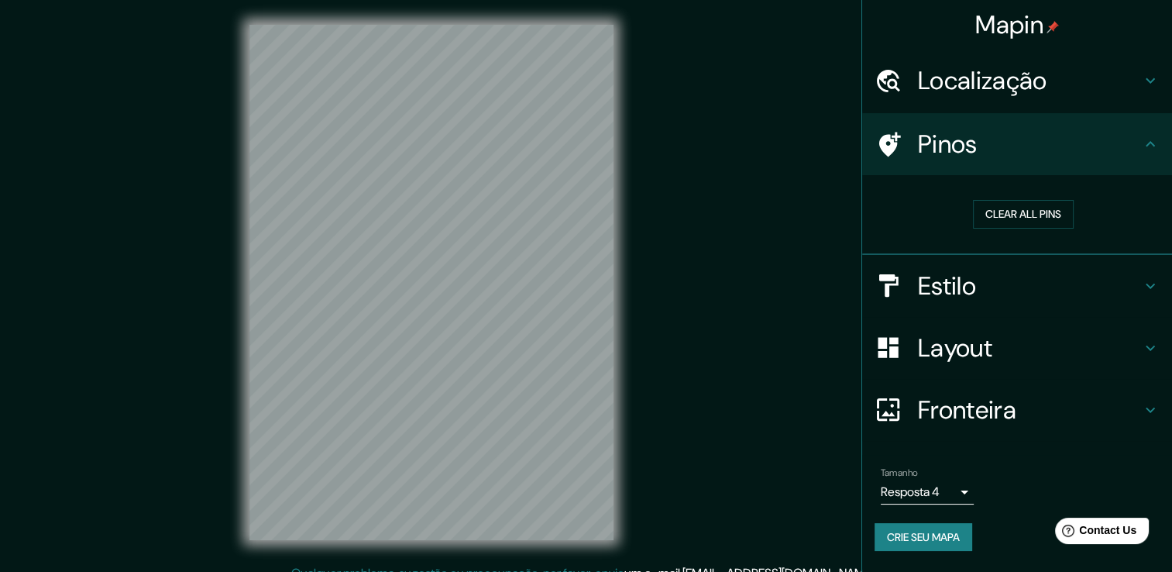
click at [936, 280] on h4 "Estilo" at bounding box center [1029, 285] width 223 height 31
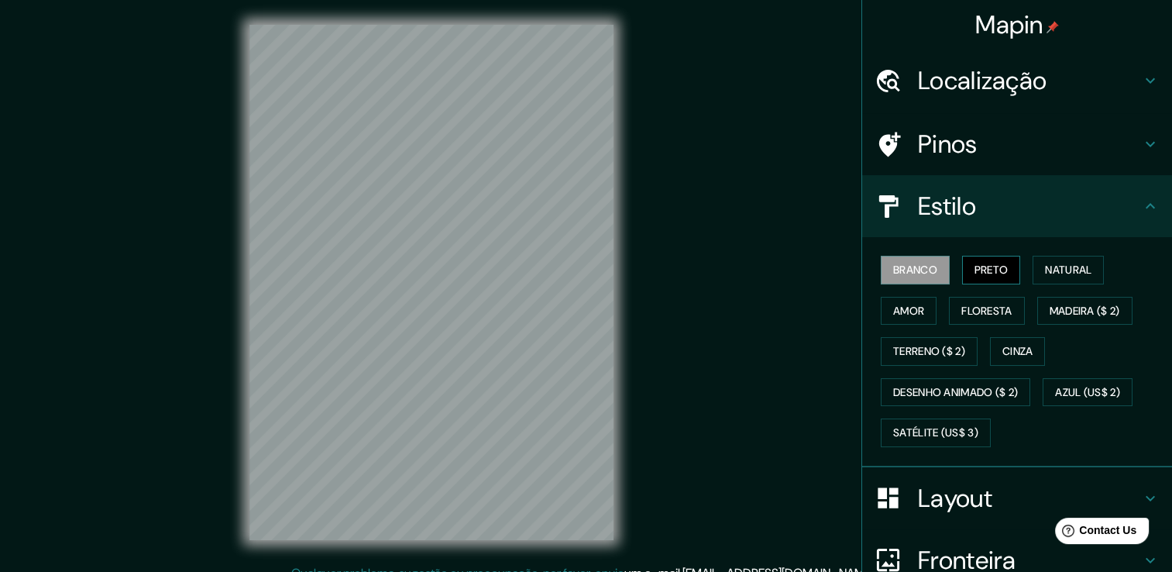
click at [975, 273] on font "Preto" at bounding box center [992, 269] width 34 height 19
click at [1048, 270] on font "Natural" at bounding box center [1068, 269] width 46 height 19
click at [916, 265] on font "Branco" at bounding box center [915, 269] width 44 height 19
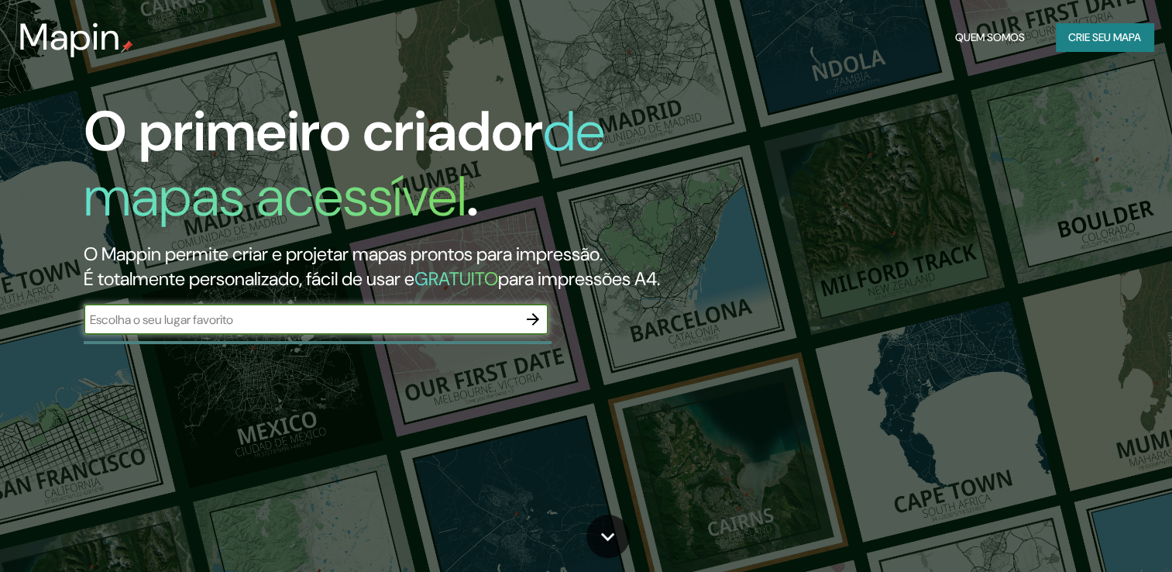
click at [419, 328] on input "text" at bounding box center [301, 320] width 434 height 18
type input "[GEOGRAPHIC_DATA]"
click at [539, 328] on icon "button" at bounding box center [533, 319] width 19 height 19
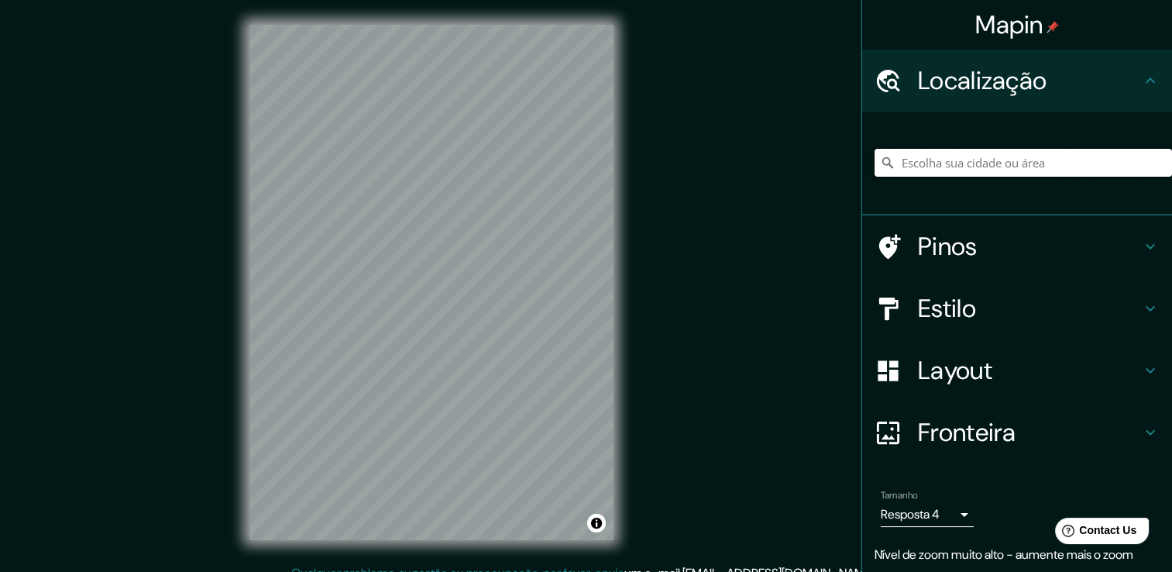
click at [917, 157] on input "Escolha sua cidade ou área" at bounding box center [1023, 163] width 297 height 28
type input "[PERSON_NAME], [GEOGRAPHIC_DATA], [GEOGRAPHIC_DATA]"
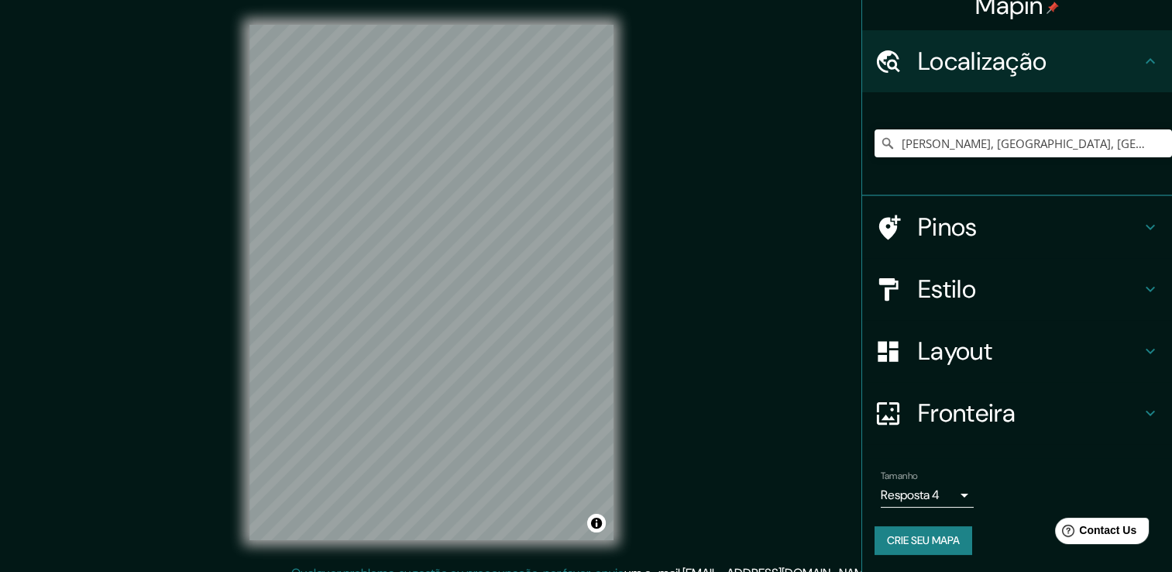
click at [988, 229] on h4 "Pinos" at bounding box center [1029, 226] width 223 height 31
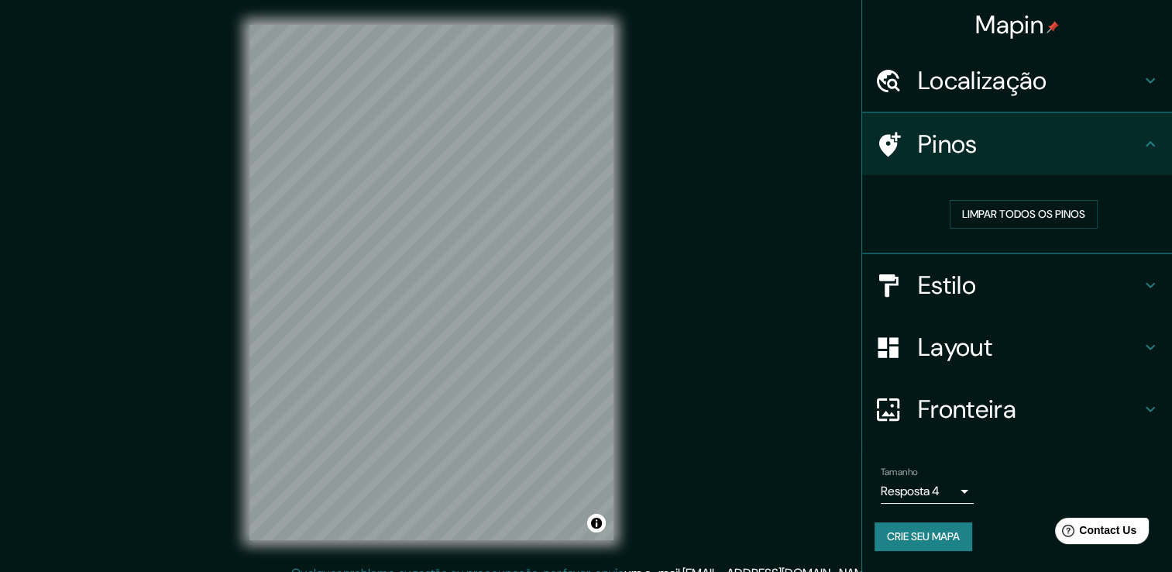
scroll to position [0, 0]
click at [998, 217] on font "Limpar todos os pinos" at bounding box center [1023, 214] width 123 height 19
click at [957, 274] on h4 "Estilo" at bounding box center [1029, 285] width 223 height 31
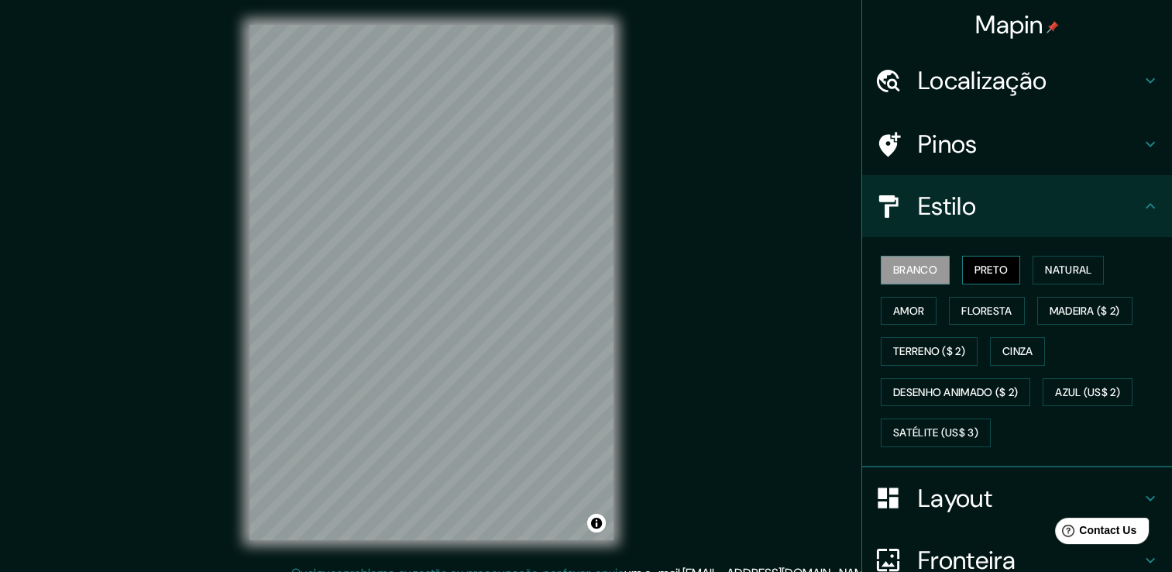
click at [975, 276] on font "Preto" at bounding box center [992, 269] width 34 height 19
click at [1045, 272] on font "Natural" at bounding box center [1068, 269] width 46 height 19
click at [902, 324] on div "Branco Preto Natural Amor Floresta Madeira ($ 2) Terreno ($ 2) Cinza Desenho an…" at bounding box center [1023, 351] width 297 height 204
click at [913, 294] on div "Branco Preto Natural Amor Floresta Madeira ($ 2) Terreno ($ 2) Cinza Desenho an…" at bounding box center [1023, 351] width 297 height 204
click at [980, 276] on font "Preto" at bounding box center [992, 269] width 34 height 19
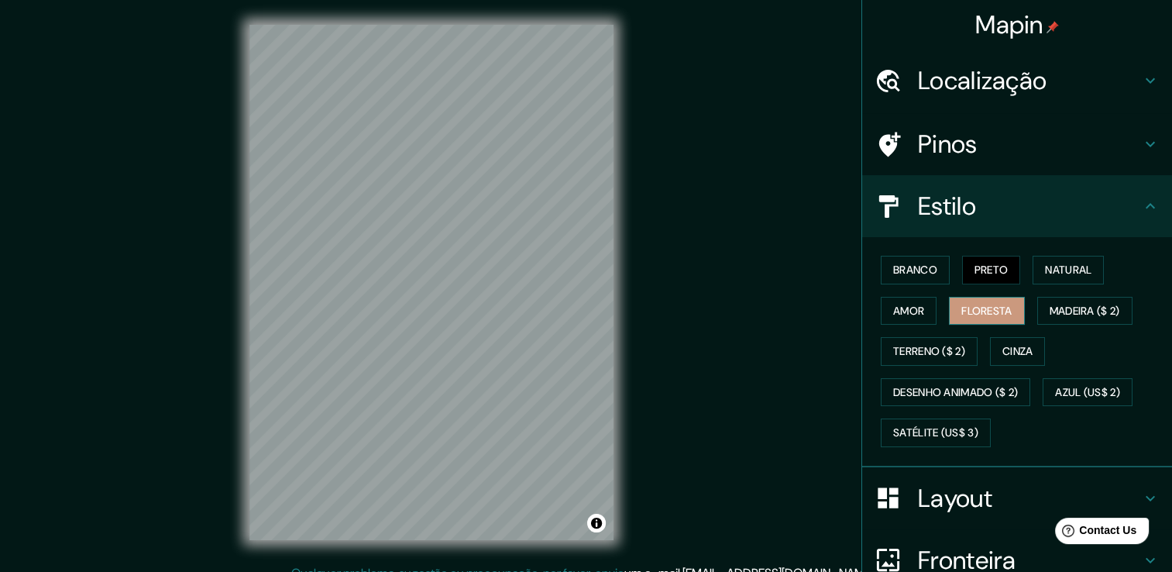
click at [961, 315] on font "Floresta" at bounding box center [986, 310] width 50 height 19
click at [1062, 256] on button "Natural" at bounding box center [1068, 270] width 71 height 29
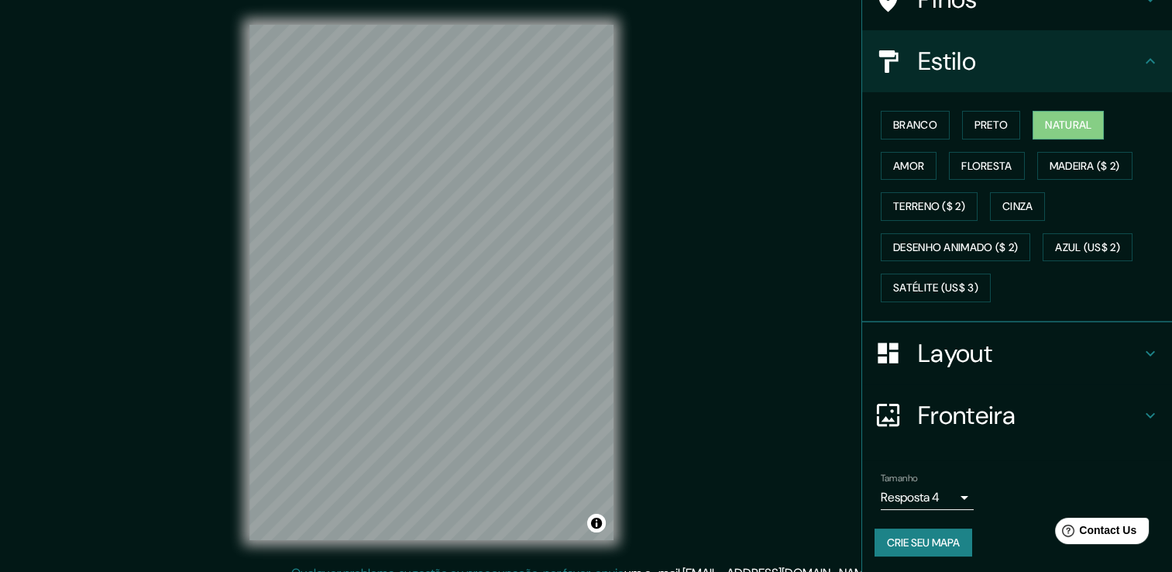
scroll to position [17, 0]
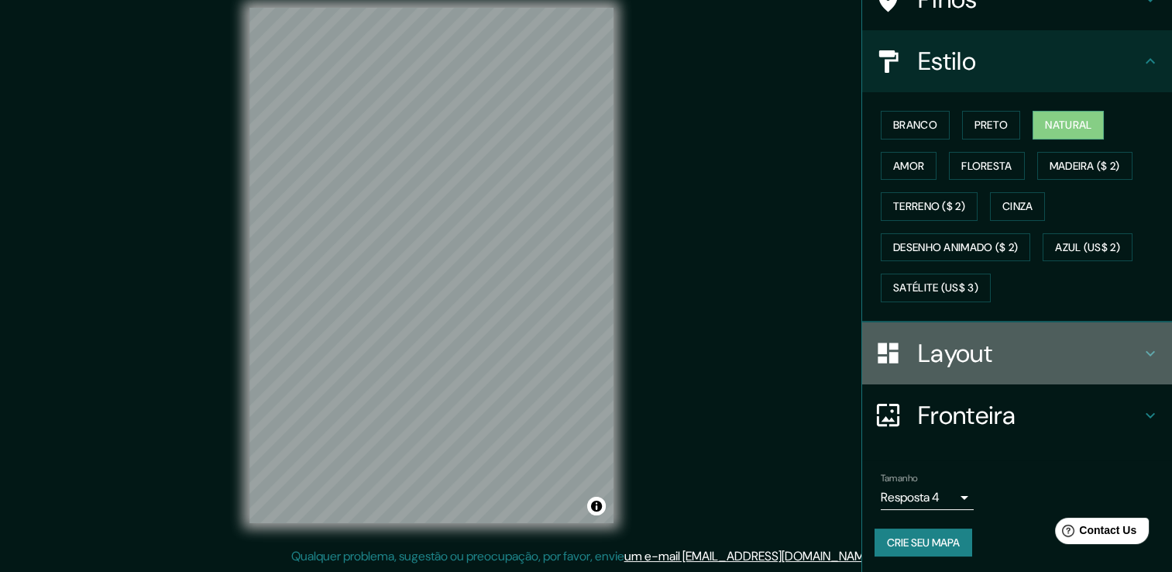
click at [1007, 346] on h4 "Layout" at bounding box center [1029, 353] width 223 height 31
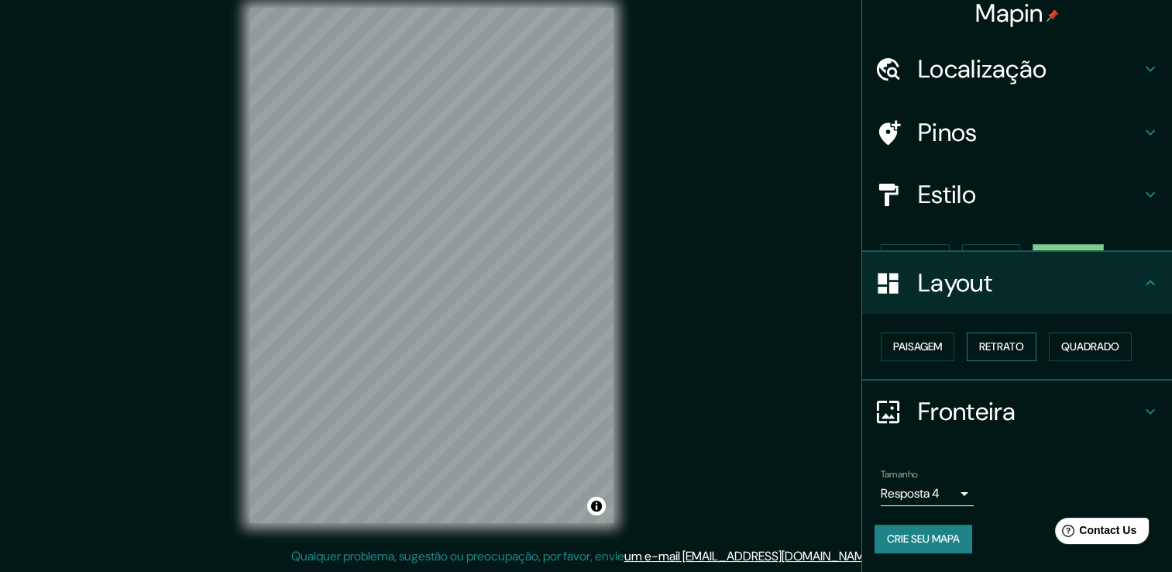
scroll to position [0, 0]
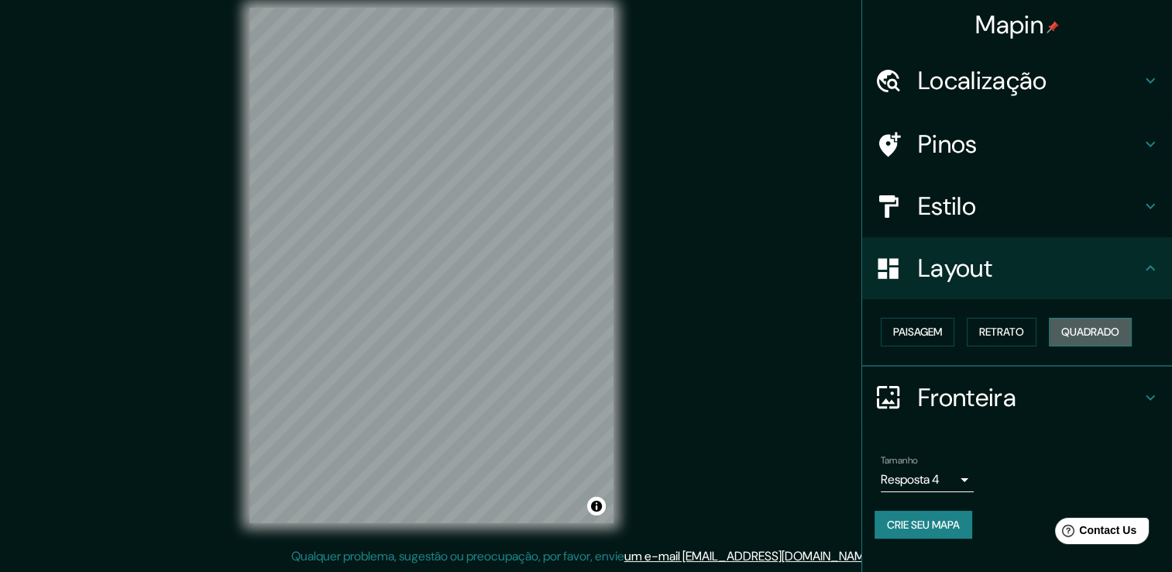
click at [1112, 327] on font "Quadrado" at bounding box center [1090, 331] width 58 height 19
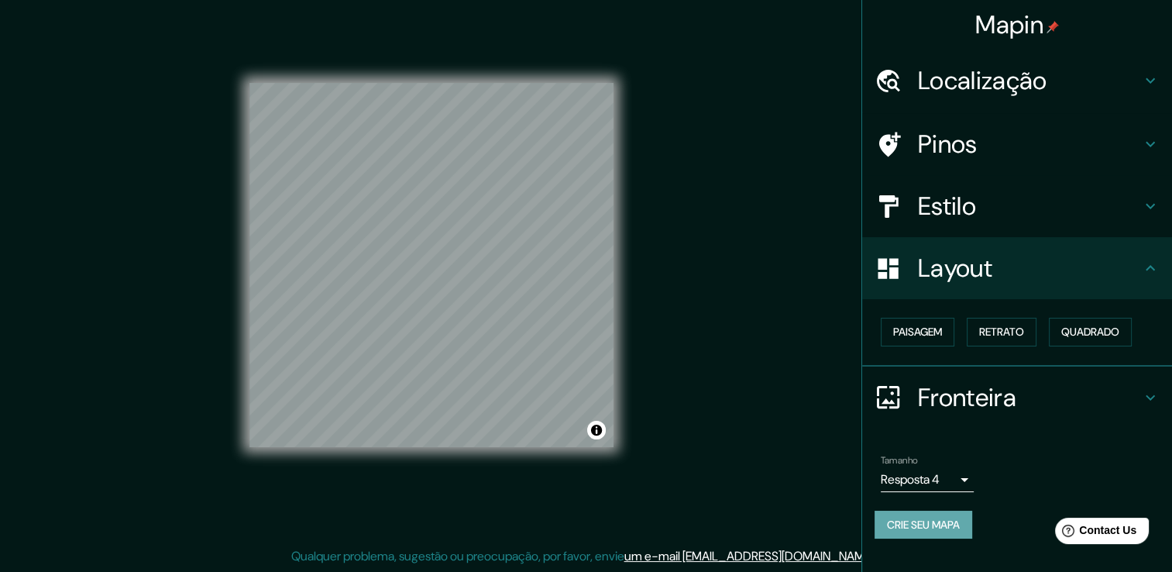
click at [908, 525] on font "Crie seu mapa" at bounding box center [923, 524] width 73 height 19
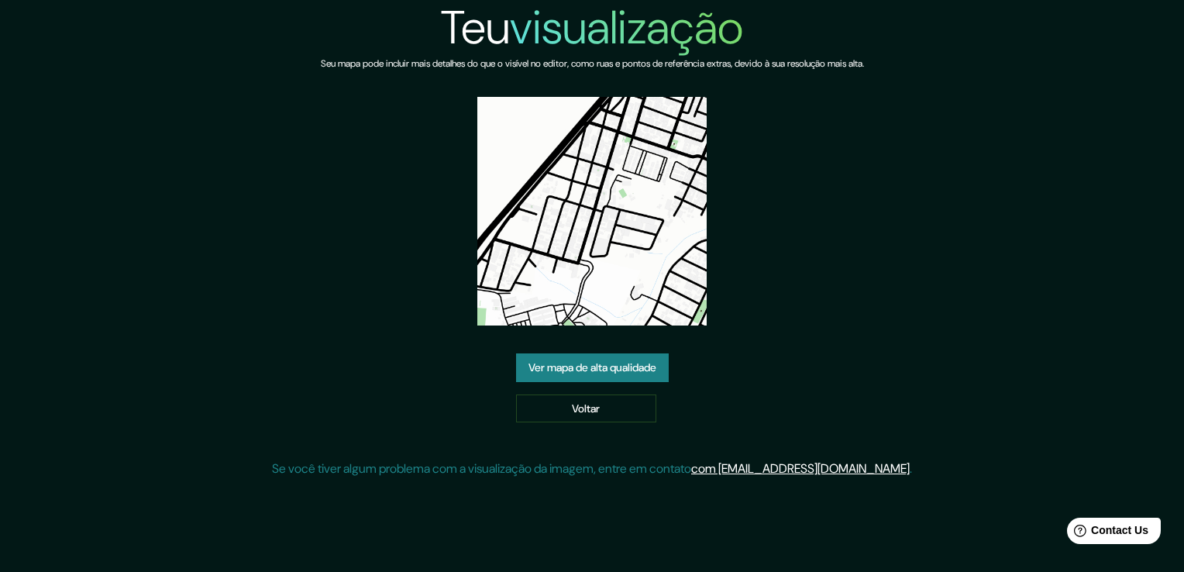
click at [571, 356] on link "Ver mapa de alta qualidade" at bounding box center [592, 367] width 153 height 29
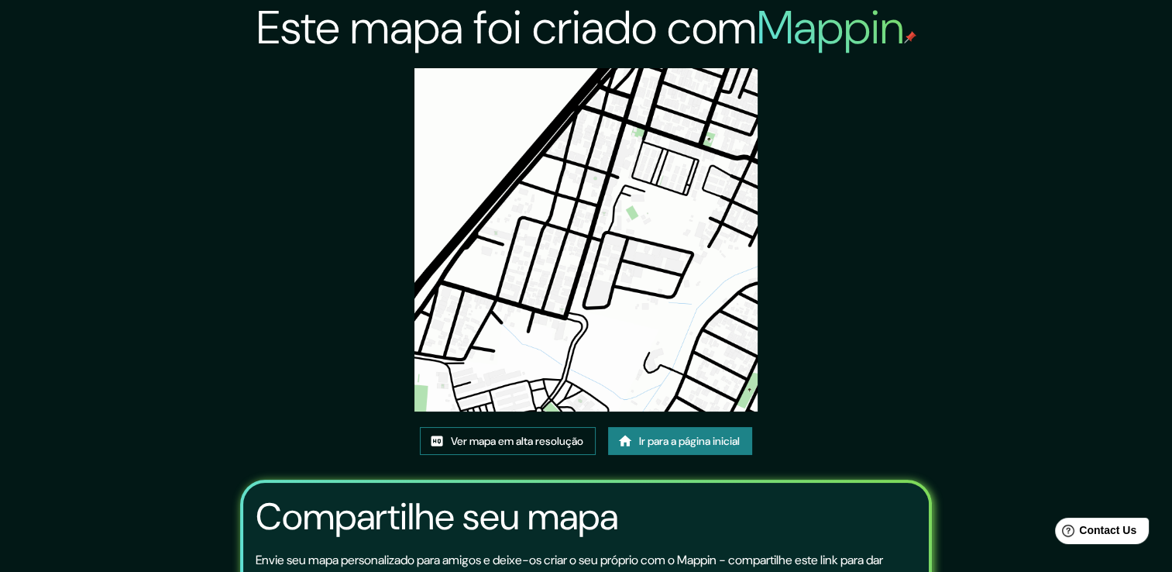
click at [530, 440] on font "Ver mapa em alta resolução" at bounding box center [517, 440] width 132 height 19
